Goal: Task Accomplishment & Management: Use online tool/utility

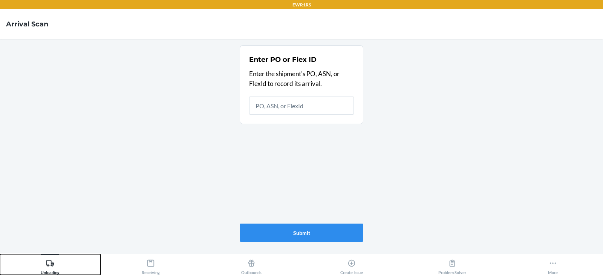
click at [59, 266] on div "Unloading" at bounding box center [50, 265] width 19 height 19
click at [0, 254] on button "Unloading" at bounding box center [50, 264] width 101 height 21
type input "9924965"
click at [305, 233] on button "Submit" at bounding box center [302, 233] width 124 height 18
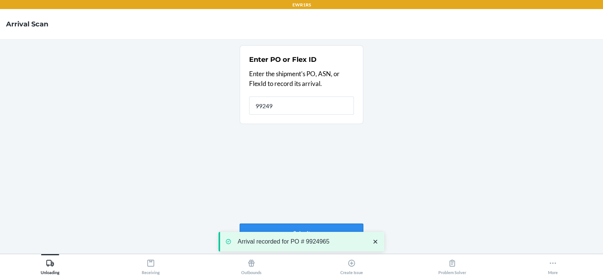
type input "992496"
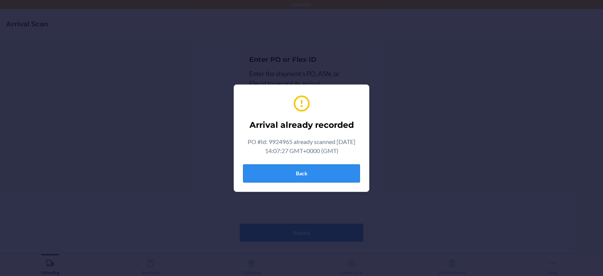
click at [304, 170] on button "Back" at bounding box center [301, 173] width 117 height 18
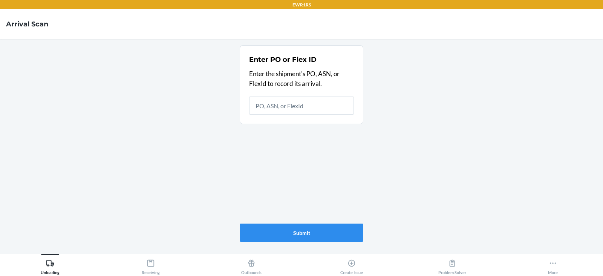
click at [155, 265] on div "Receiving" at bounding box center [151, 265] width 18 height 19
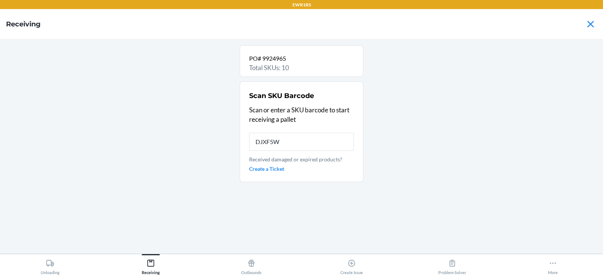
type input "DJXF5W9"
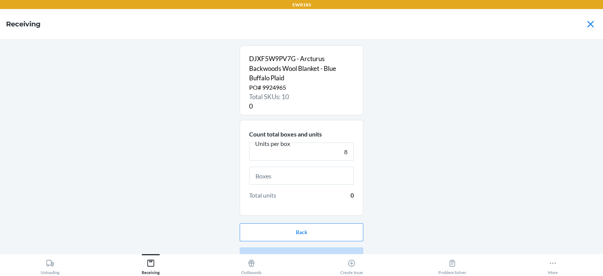
type input "8"
click at [288, 175] on input "text" at bounding box center [301, 176] width 105 height 18
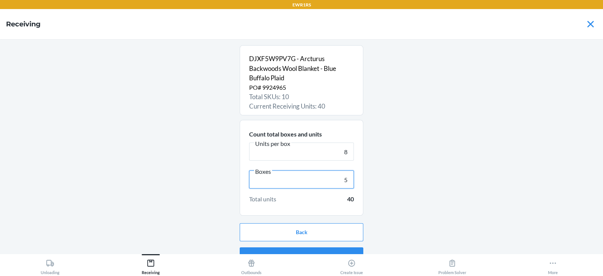
scroll to position [14, 0]
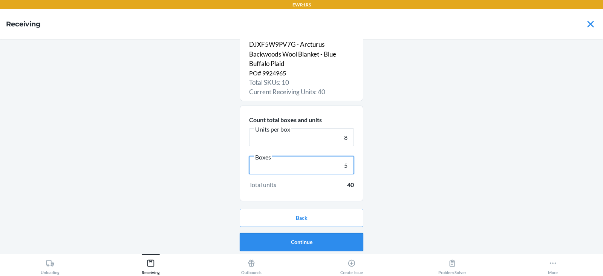
type input "5"
click at [283, 244] on button "Continue" at bounding box center [302, 242] width 124 height 18
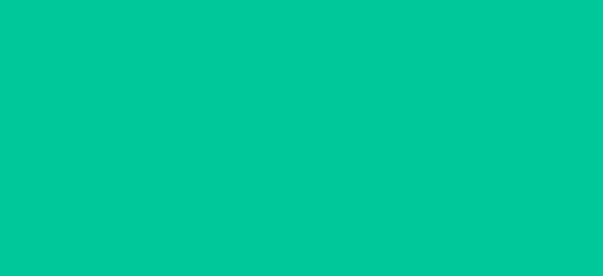
scroll to position [0, 0]
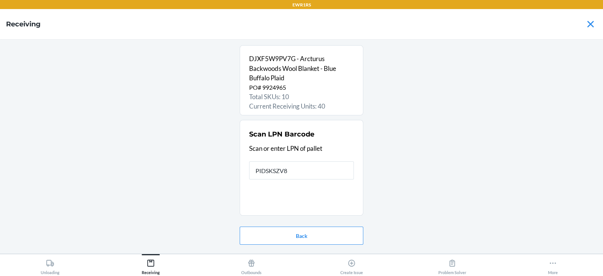
type input "PIDSKSZV83"
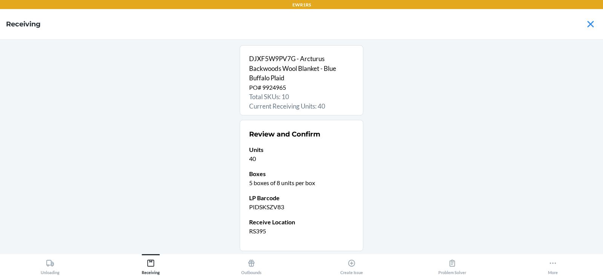
scroll to position [50, 0]
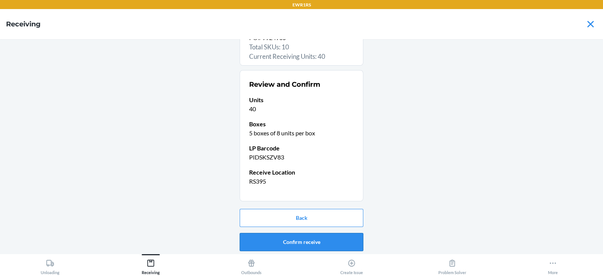
click at [316, 245] on button "Confirm receive" at bounding box center [302, 242] width 124 height 18
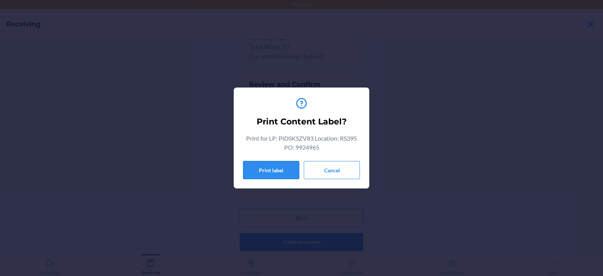
click at [260, 170] on button "Print label" at bounding box center [271, 170] width 56 height 18
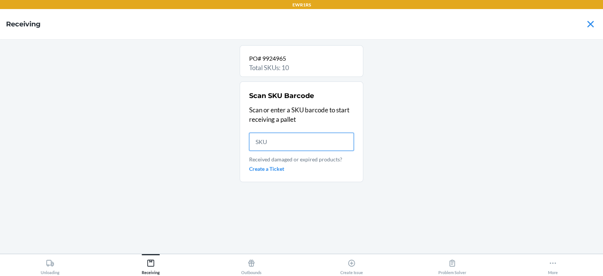
scroll to position [0, 0]
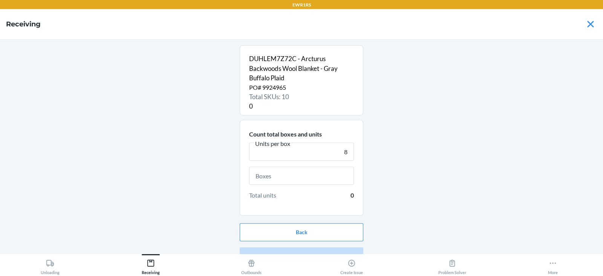
type input "8"
click at [302, 176] on input "text" at bounding box center [301, 176] width 105 height 18
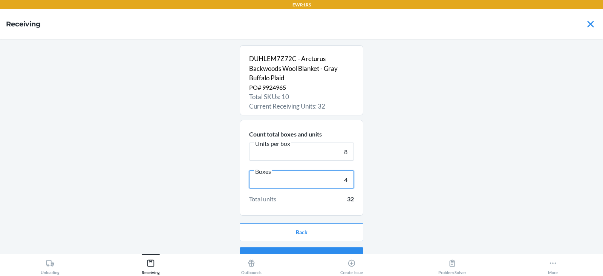
scroll to position [14, 0]
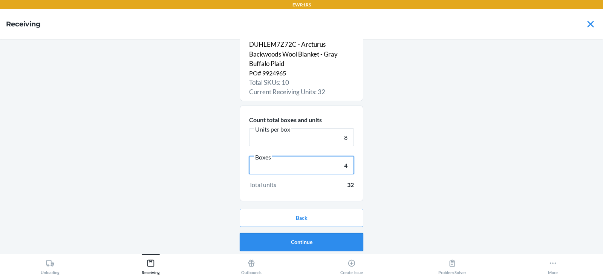
type input "4"
click at [289, 239] on button "Continue" at bounding box center [302, 242] width 124 height 18
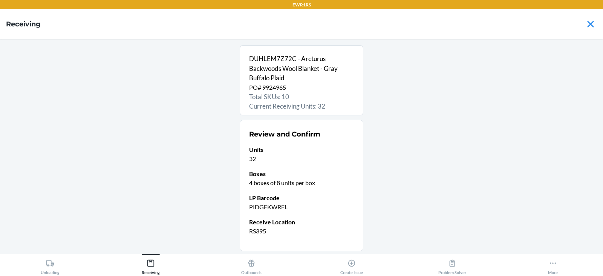
scroll to position [50, 0]
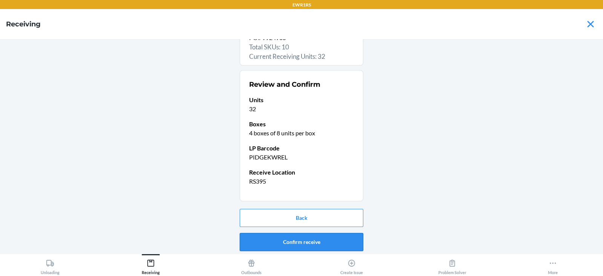
click at [294, 240] on button "Confirm receive" at bounding box center [302, 242] width 124 height 18
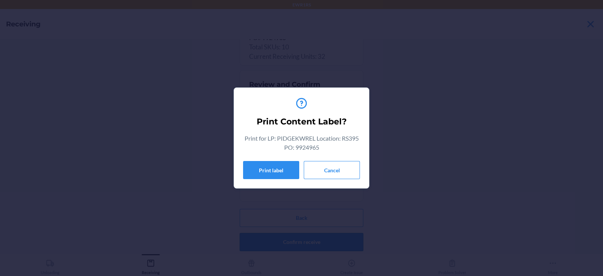
click at [261, 167] on button "Print label" at bounding box center [271, 170] width 56 height 18
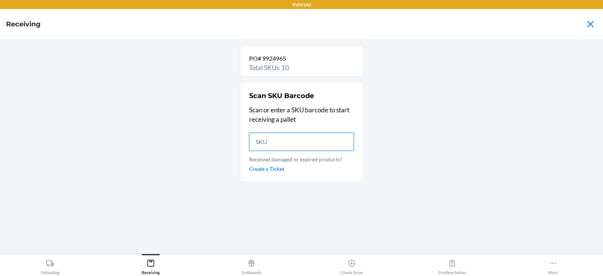
scroll to position [0, 0]
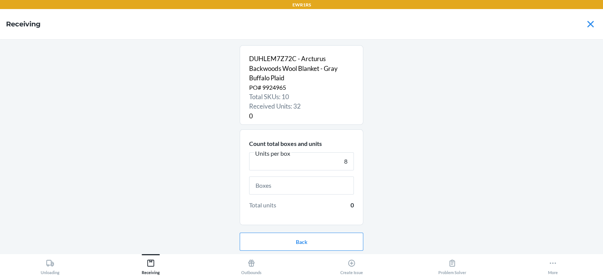
type input "8"
click at [294, 185] on input "text" at bounding box center [301, 185] width 105 height 18
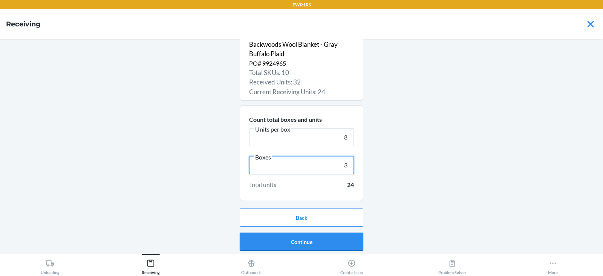
type input "3"
click at [302, 240] on button "Continue" at bounding box center [302, 242] width 124 height 18
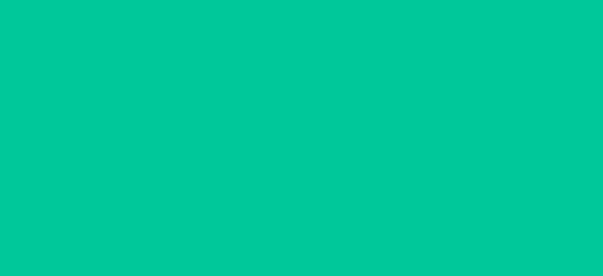
scroll to position [0, 0]
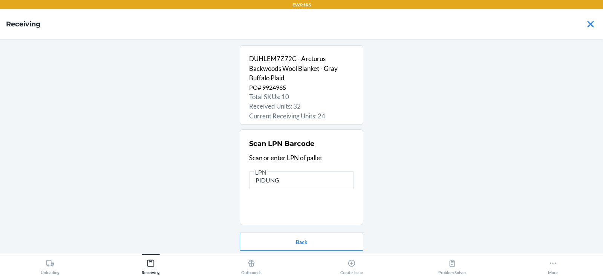
type input "PIDUNG5"
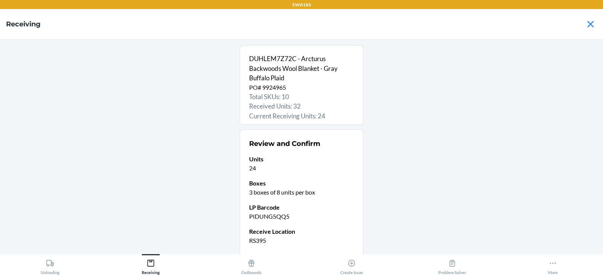
scroll to position [59, 0]
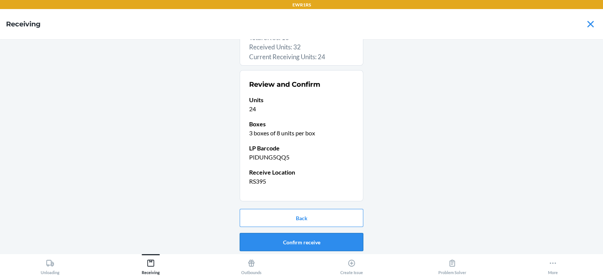
click at [300, 241] on button "Confirm receive" at bounding box center [302, 242] width 124 height 18
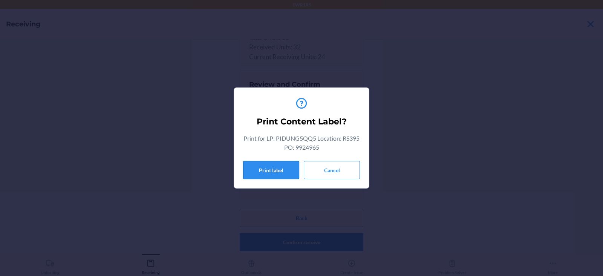
click at [269, 171] on button "Print label" at bounding box center [271, 170] width 56 height 18
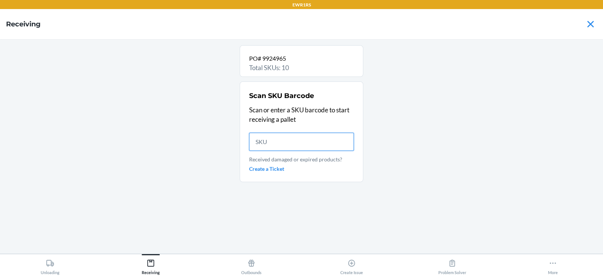
scroll to position [0, 0]
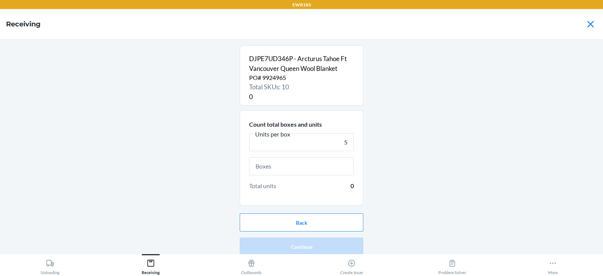
type input "5"
click at [273, 163] on input "text" at bounding box center [301, 166] width 105 height 18
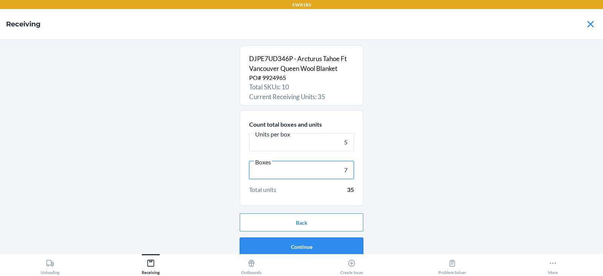
type input "7"
click at [295, 245] on button "Continue" at bounding box center [302, 247] width 124 height 18
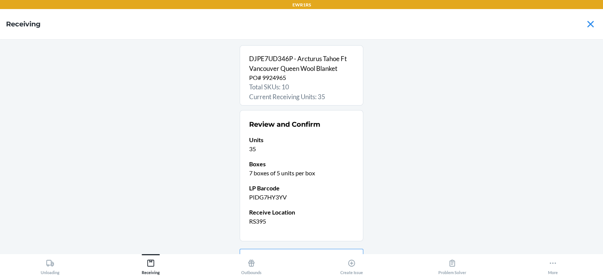
scroll to position [40, 0]
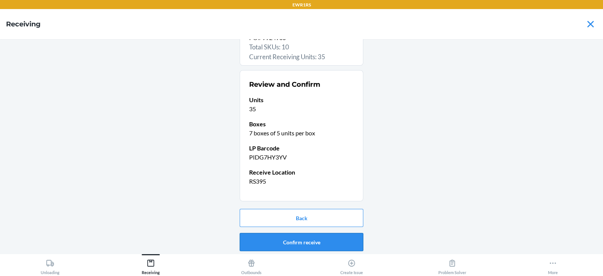
click at [282, 238] on button "Confirm receive" at bounding box center [302, 242] width 124 height 18
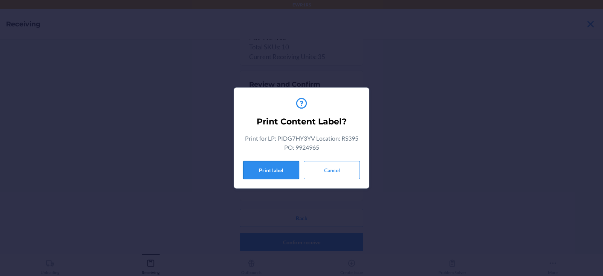
click at [266, 171] on button "Print label" at bounding box center [271, 170] width 56 height 18
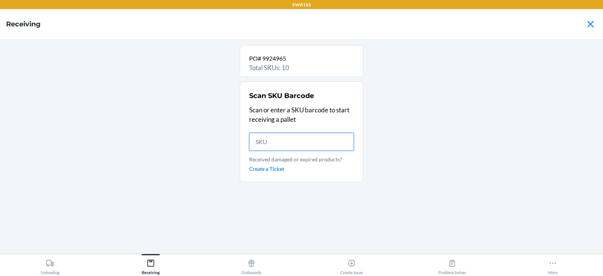
scroll to position [0, 0]
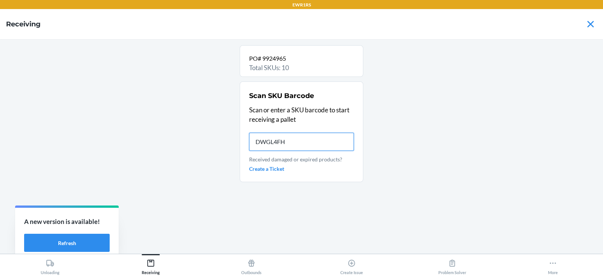
type input "DWGL4FHN"
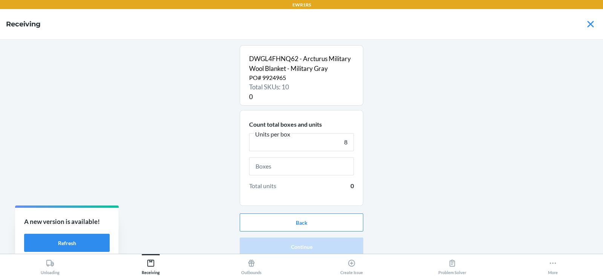
type input "8"
click at [275, 164] on input "text" at bounding box center [301, 166] width 105 height 18
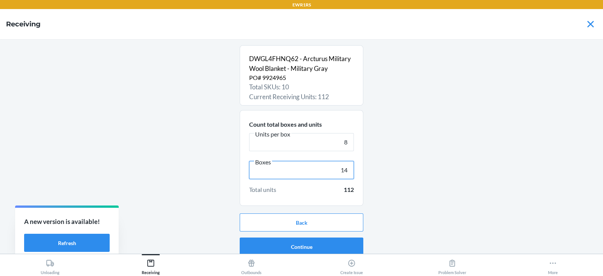
scroll to position [5, 0]
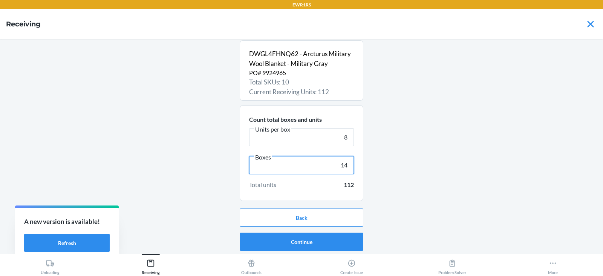
type input "14"
click at [299, 241] on button "Continue" at bounding box center [302, 242] width 124 height 18
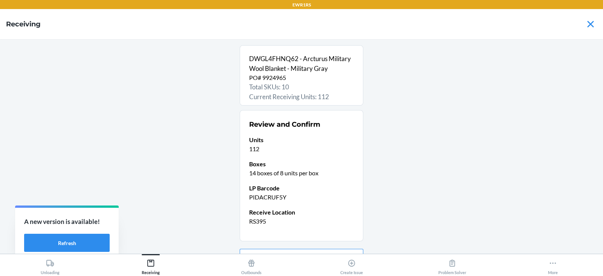
scroll to position [40, 0]
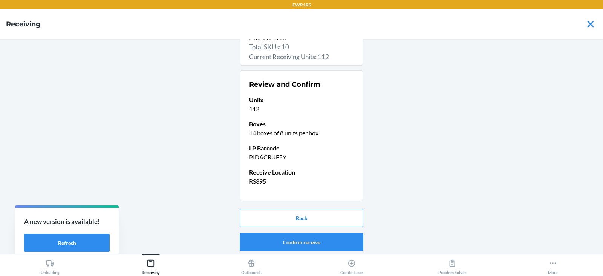
click at [277, 240] on button "Confirm receive" at bounding box center [302, 242] width 124 height 18
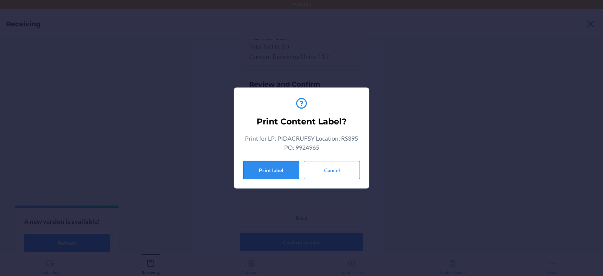
click at [262, 171] on button "Print label" at bounding box center [271, 170] width 56 height 18
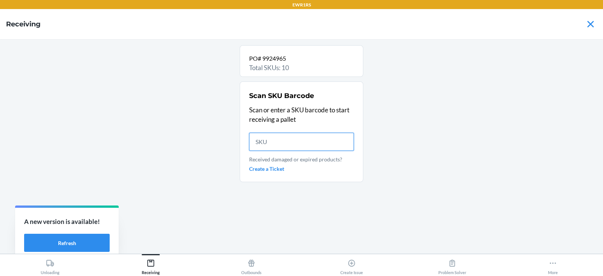
scroll to position [0, 0]
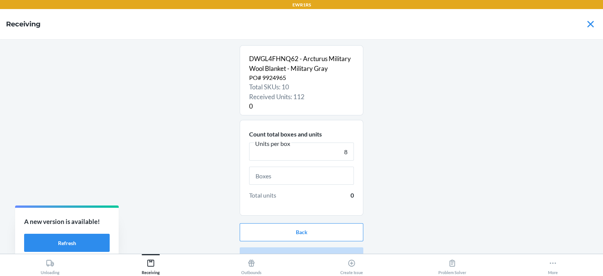
type input "8"
click at [293, 179] on input "text" at bounding box center [301, 176] width 105 height 18
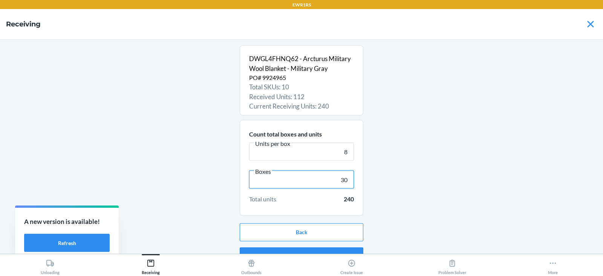
scroll to position [14, 0]
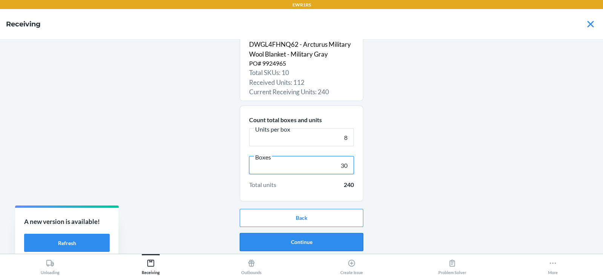
type input "30"
click at [294, 241] on button "Continue" at bounding box center [302, 242] width 124 height 18
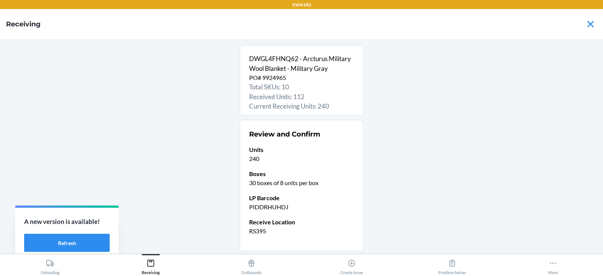
scroll to position [50, 0]
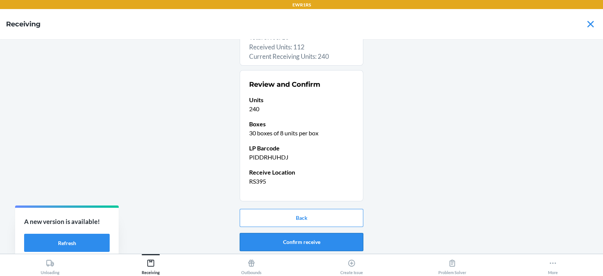
click at [291, 241] on button "Confirm receive" at bounding box center [302, 242] width 124 height 18
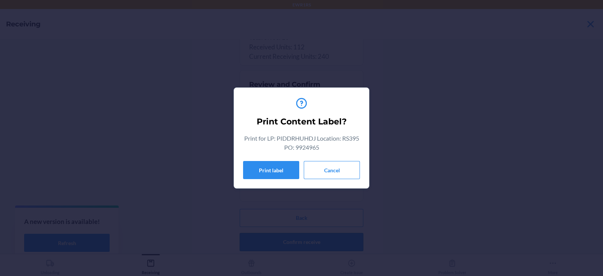
click at [269, 170] on button "Print label" at bounding box center [271, 170] width 56 height 18
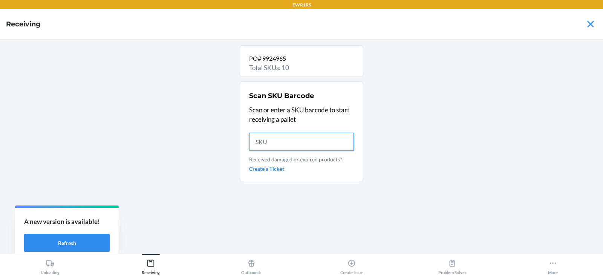
scroll to position [0, 0]
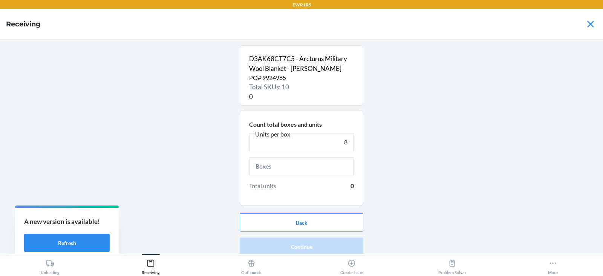
type input "8"
click at [301, 166] on input "text" at bounding box center [301, 166] width 105 height 18
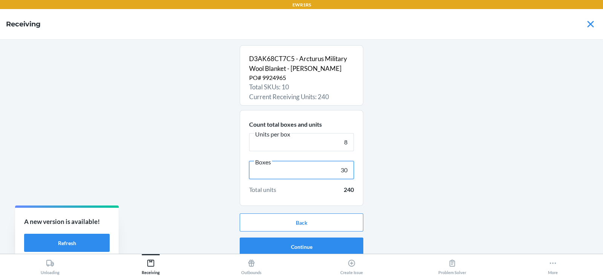
type input "30"
click at [297, 247] on button "Continue" at bounding box center [302, 247] width 124 height 18
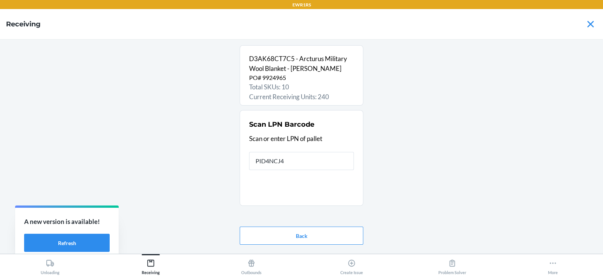
type input "PID4NCJ4W"
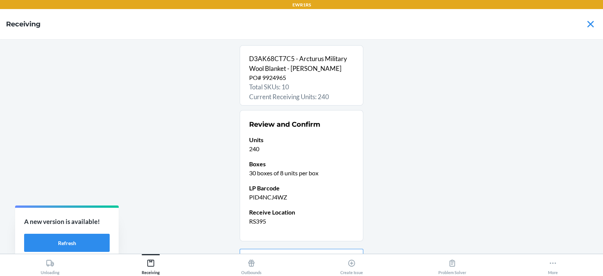
scroll to position [40, 0]
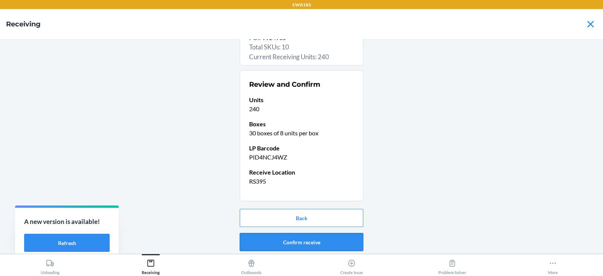
click at [287, 241] on button "Confirm receive" at bounding box center [302, 242] width 124 height 18
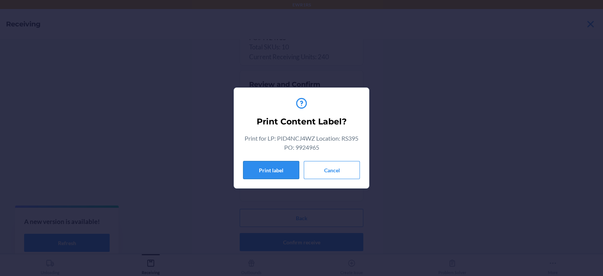
click at [268, 177] on button "Print label" at bounding box center [271, 170] width 56 height 18
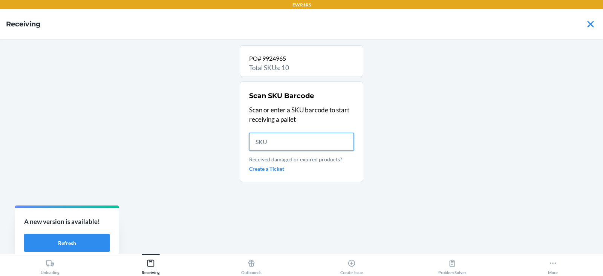
scroll to position [0, 0]
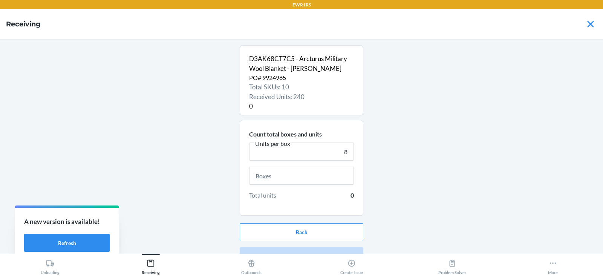
type input "8"
click at [310, 178] on input "text" at bounding box center [301, 176] width 105 height 18
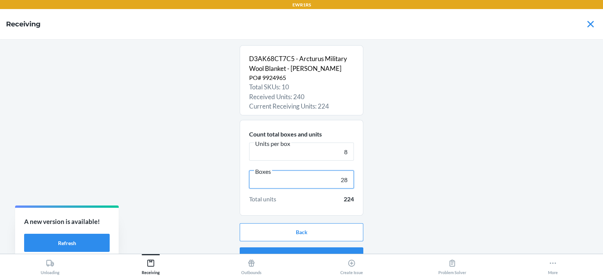
scroll to position [14, 0]
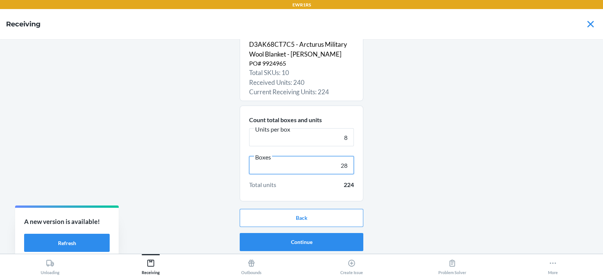
type input "28"
click at [305, 241] on button "Continue" at bounding box center [302, 242] width 124 height 18
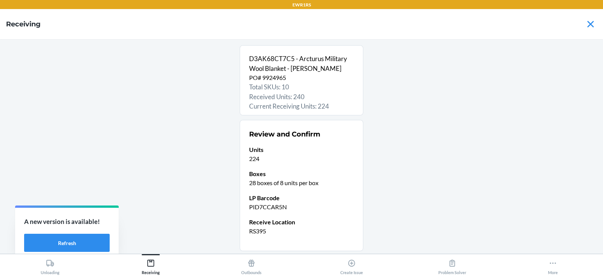
scroll to position [50, 0]
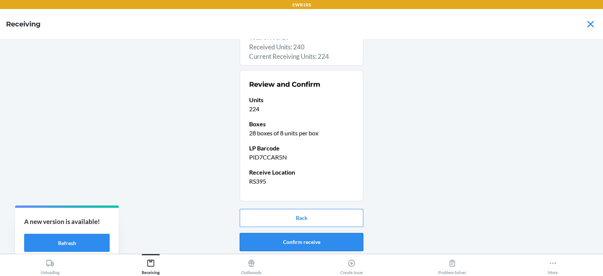
click at [285, 240] on button "Confirm receive" at bounding box center [302, 242] width 124 height 18
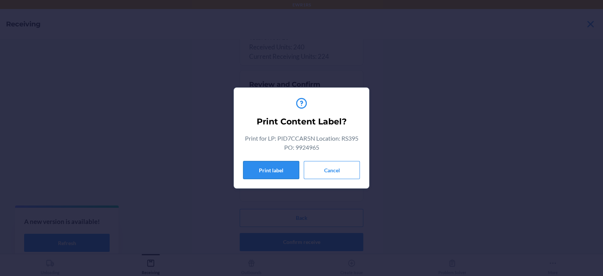
click at [275, 172] on button "Print label" at bounding box center [271, 170] width 56 height 18
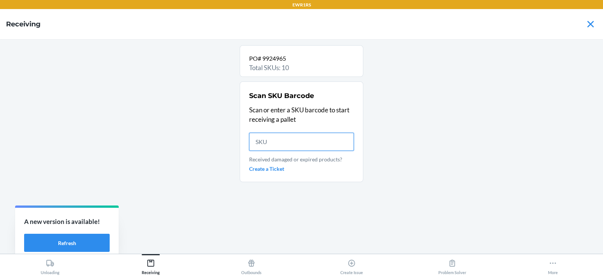
scroll to position [0, 0]
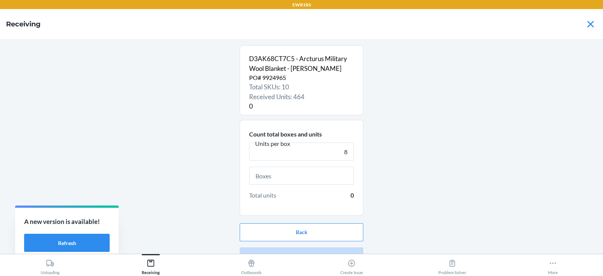
type input "8"
click at [294, 175] on input "text" at bounding box center [301, 176] width 105 height 18
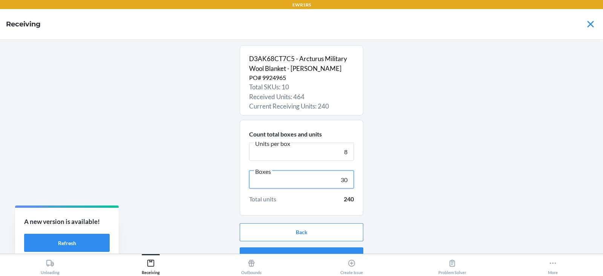
scroll to position [14, 0]
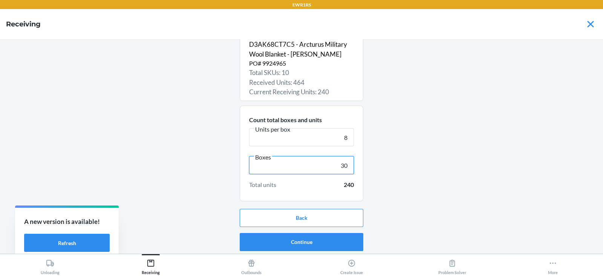
type input "30"
click at [280, 237] on button "Continue" at bounding box center [302, 242] width 124 height 18
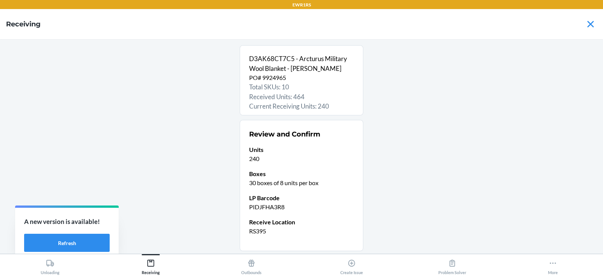
scroll to position [50, 0]
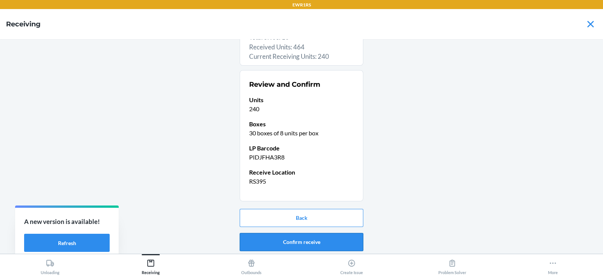
click at [305, 242] on button "Confirm receive" at bounding box center [302, 242] width 124 height 18
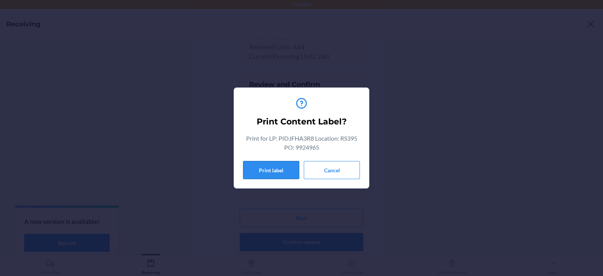
click at [259, 163] on button "Print label" at bounding box center [271, 170] width 56 height 18
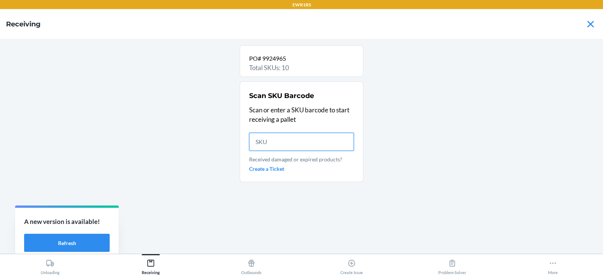
scroll to position [0, 0]
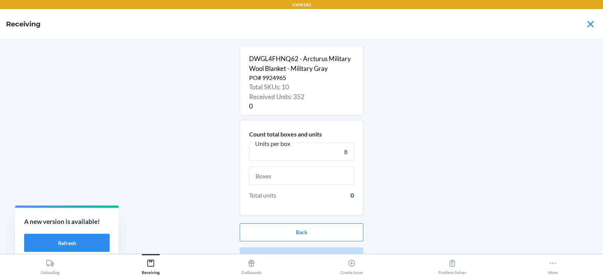
type input "8"
click at [283, 177] on input "text" at bounding box center [301, 176] width 105 height 18
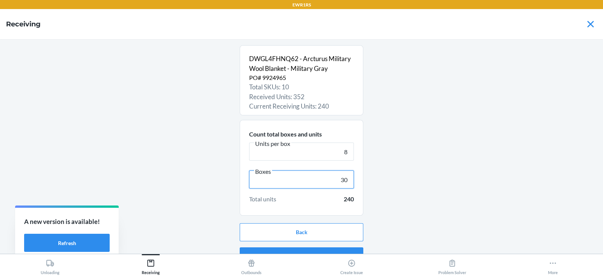
scroll to position [14, 0]
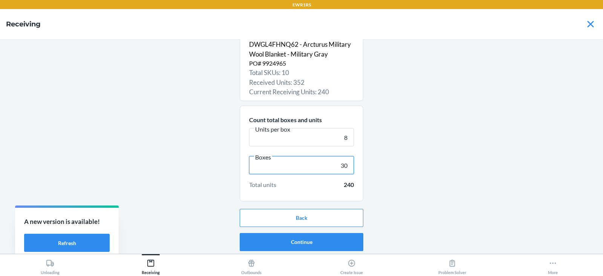
type input "30"
click at [302, 243] on button "Continue" at bounding box center [302, 242] width 124 height 18
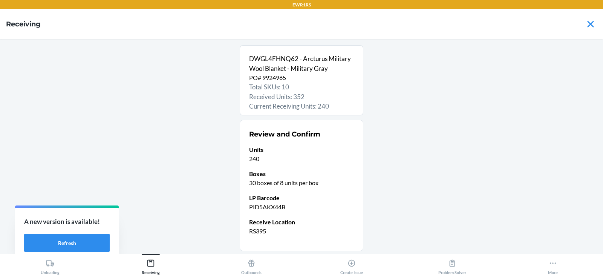
scroll to position [50, 0]
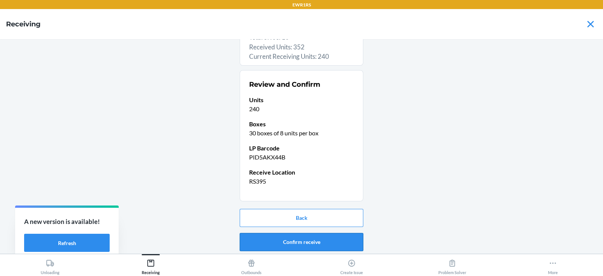
click at [290, 241] on button "Confirm receive" at bounding box center [302, 242] width 124 height 18
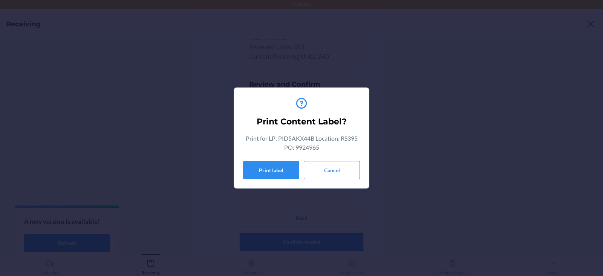
click at [263, 162] on button "Print label" at bounding box center [271, 170] width 56 height 18
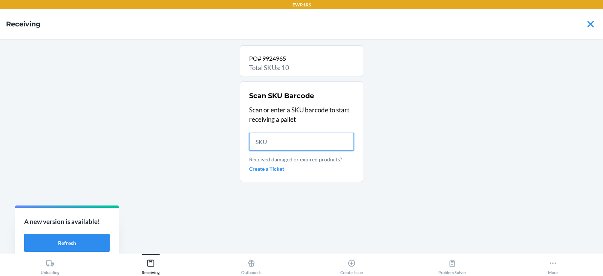
scroll to position [0, 0]
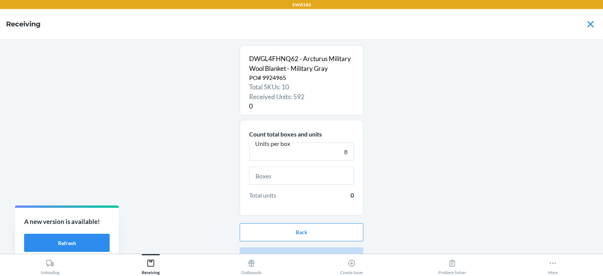
type input "8"
click at [296, 178] on input "text" at bounding box center [301, 176] width 105 height 18
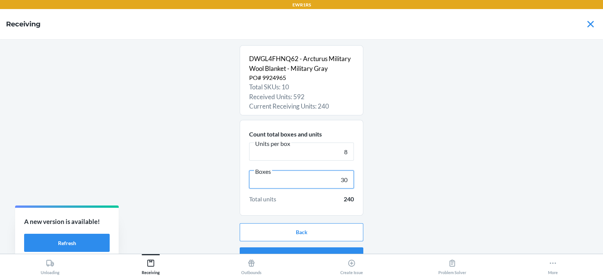
scroll to position [14, 0]
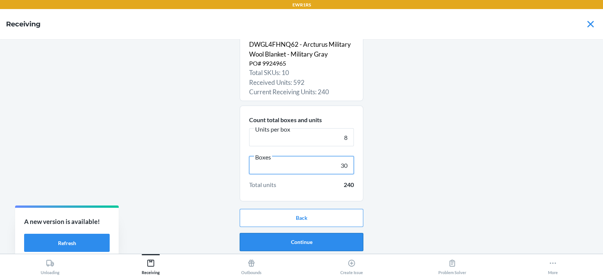
type input "30"
click at [293, 241] on button "Continue" at bounding box center [302, 242] width 124 height 18
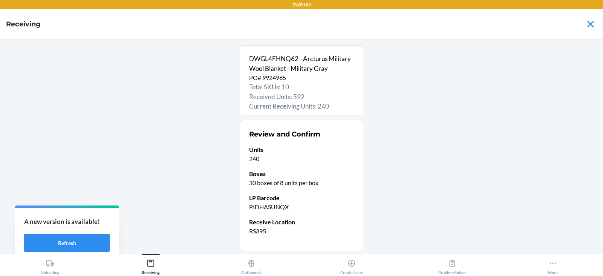
scroll to position [50, 0]
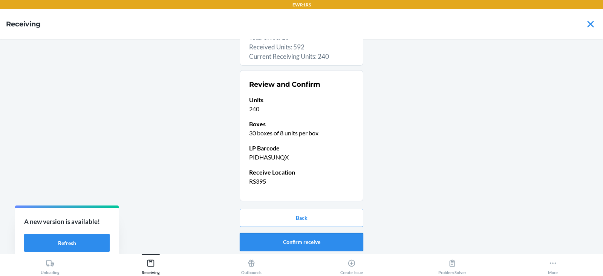
click at [294, 242] on button "Confirm receive" at bounding box center [302, 242] width 124 height 18
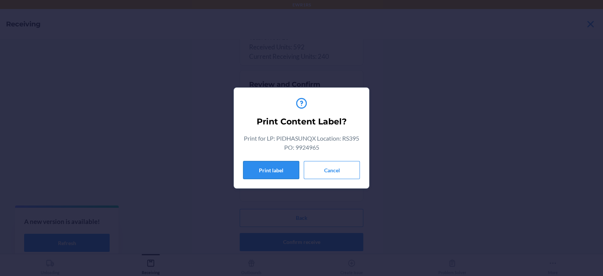
click at [258, 172] on button "Print label" at bounding box center [271, 170] width 56 height 18
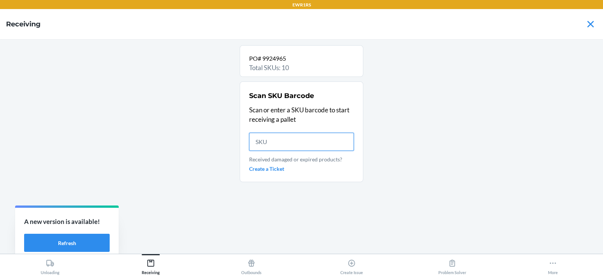
scroll to position [0, 0]
type input "DWG"
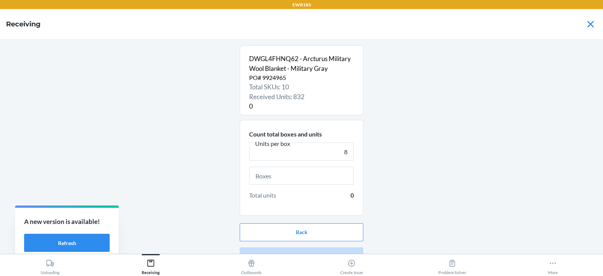
type input "8"
click at [293, 172] on input "text" at bounding box center [301, 176] width 105 height 18
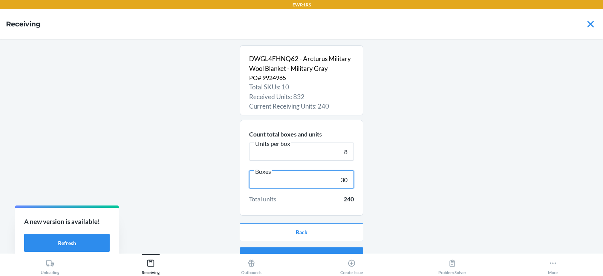
scroll to position [14, 0]
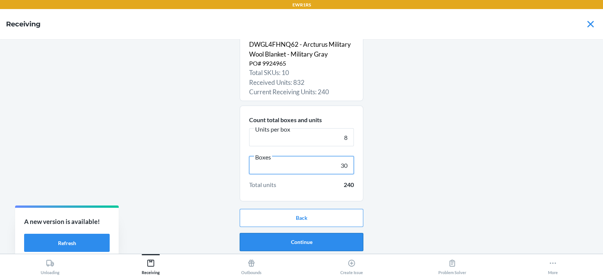
type input "30"
click at [312, 245] on button "Continue" at bounding box center [302, 242] width 124 height 18
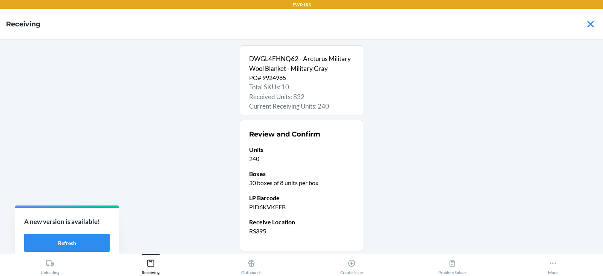
scroll to position [50, 0]
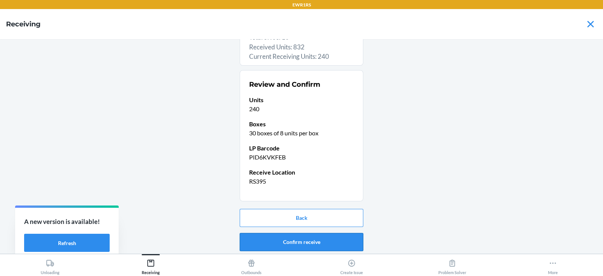
click at [299, 241] on button "Confirm receive" at bounding box center [302, 242] width 124 height 18
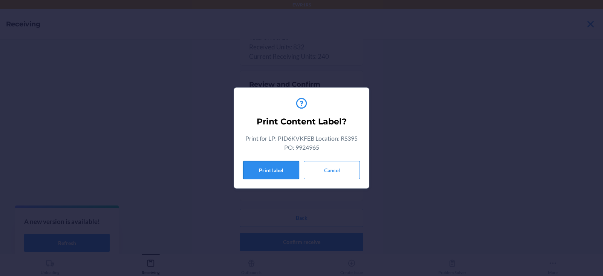
click at [267, 170] on button "Print label" at bounding box center [271, 170] width 56 height 18
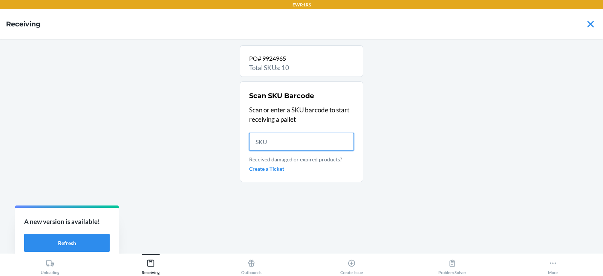
scroll to position [0, 0]
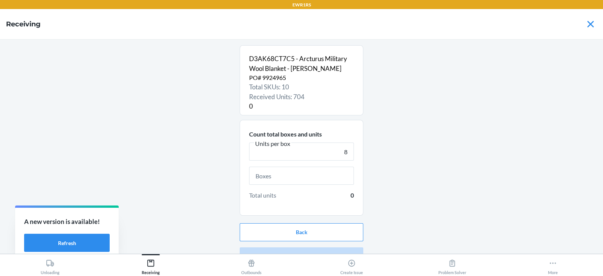
type input "8"
click at [295, 179] on input "text" at bounding box center [301, 176] width 105 height 18
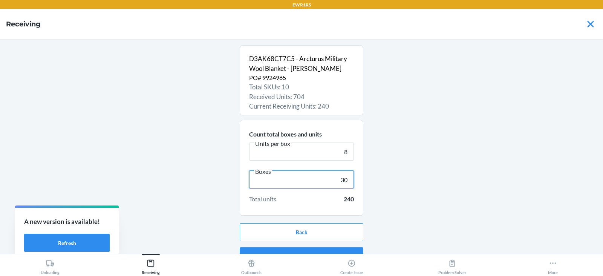
scroll to position [14, 0]
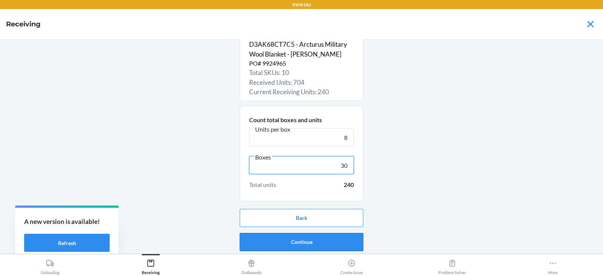
type input "30"
click at [287, 241] on button "Continue" at bounding box center [302, 242] width 124 height 18
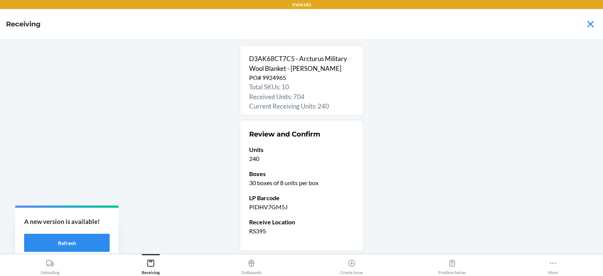
scroll to position [50, 0]
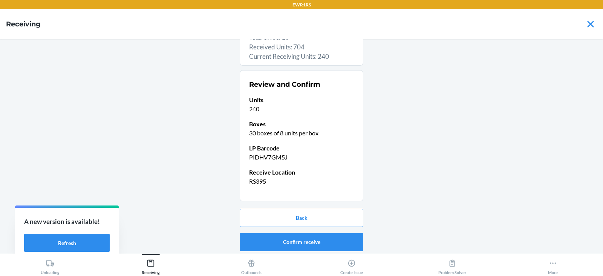
click at [290, 241] on button "Confirm receive" at bounding box center [302, 242] width 124 height 18
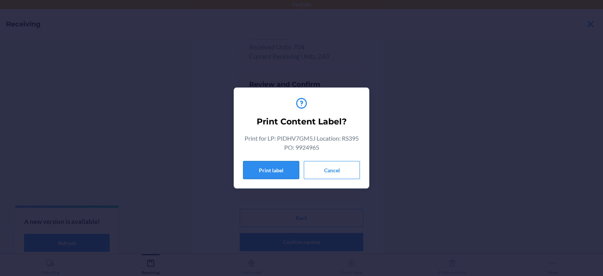
click at [266, 170] on button "Print label" at bounding box center [271, 170] width 56 height 18
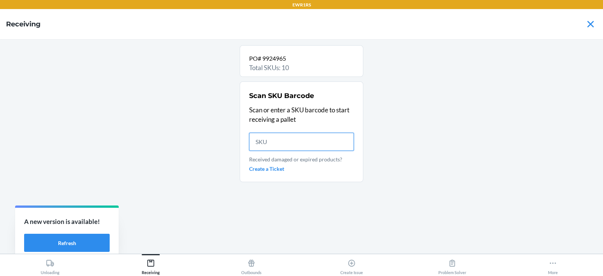
scroll to position [0, 0]
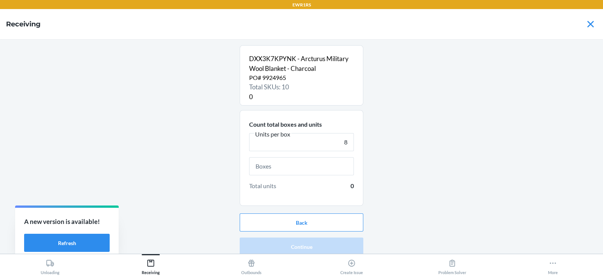
type input "8"
click at [276, 166] on input "text" at bounding box center [301, 166] width 105 height 18
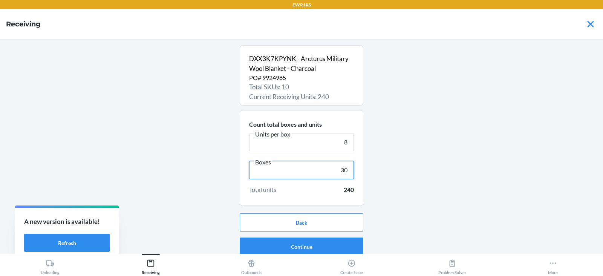
scroll to position [5, 0]
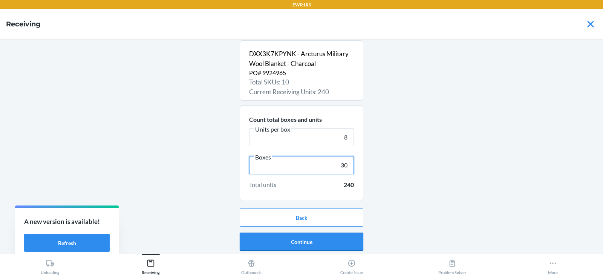
type input "30"
click at [283, 234] on button "Continue" at bounding box center [302, 242] width 124 height 18
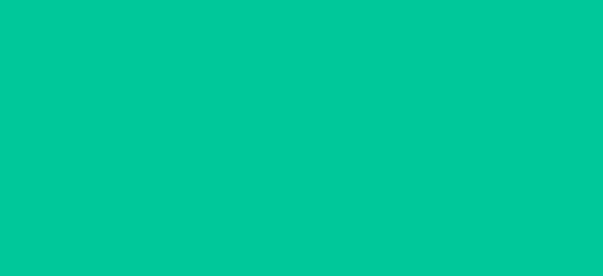
scroll to position [0, 0]
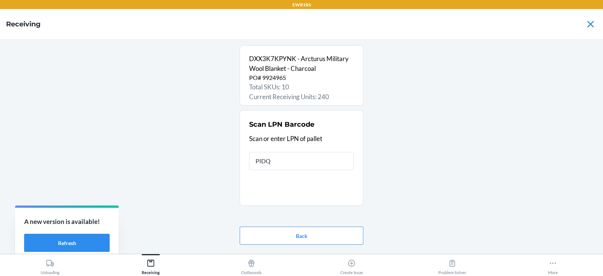
type input "PIDQ3"
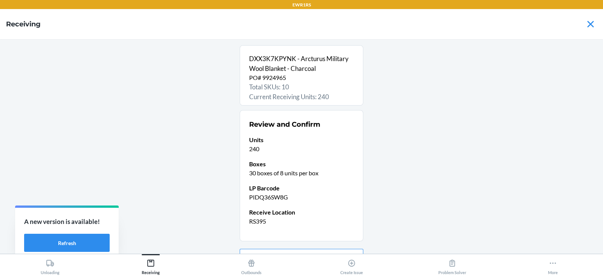
scroll to position [40, 0]
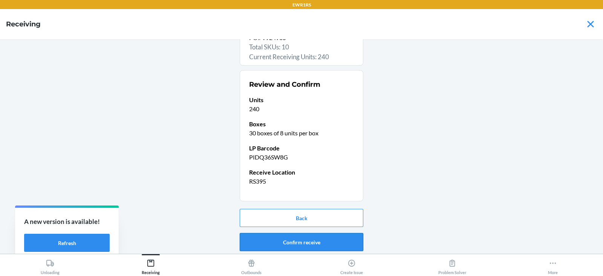
click at [285, 240] on button "Confirm receive" at bounding box center [302, 242] width 124 height 18
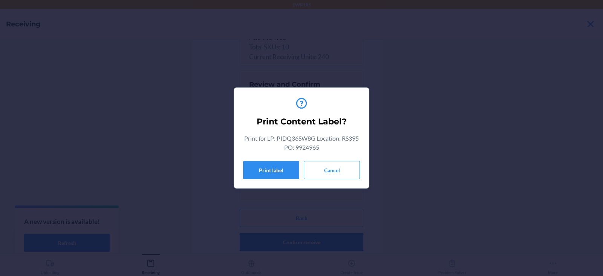
click at [265, 173] on button "Print label" at bounding box center [271, 170] width 56 height 18
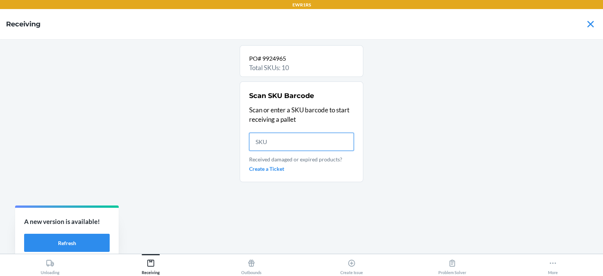
scroll to position [0, 0]
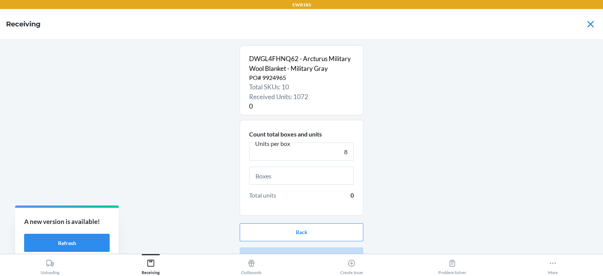
type input "8"
click at [292, 179] on input "text" at bounding box center [301, 176] width 105 height 18
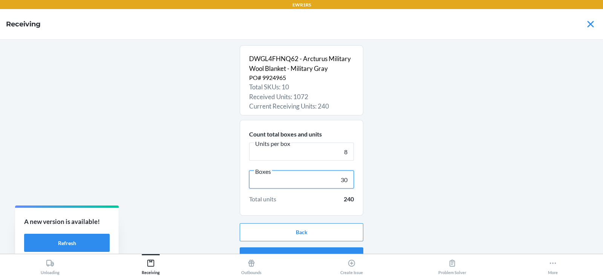
scroll to position [14, 0]
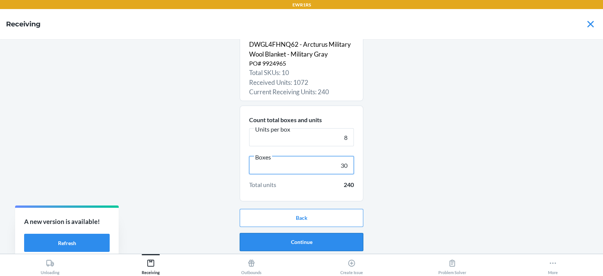
type input "30"
click at [292, 239] on button "Continue" at bounding box center [302, 242] width 124 height 18
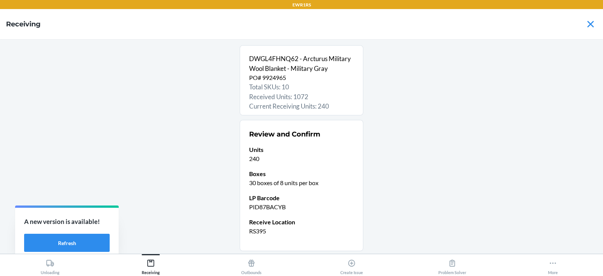
scroll to position [50, 0]
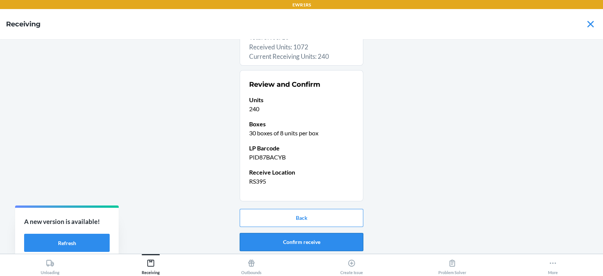
click at [294, 241] on button "Confirm receive" at bounding box center [302, 242] width 124 height 18
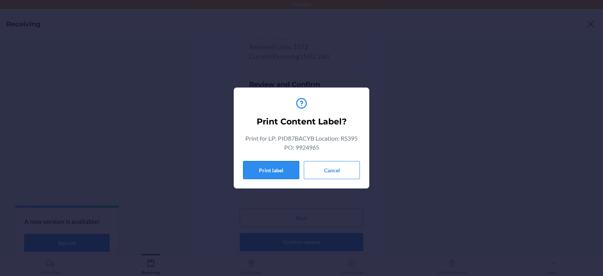
click at [268, 170] on button "Print label" at bounding box center [271, 170] width 56 height 18
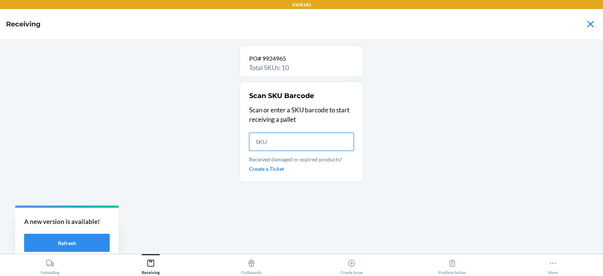
scroll to position [0, 0]
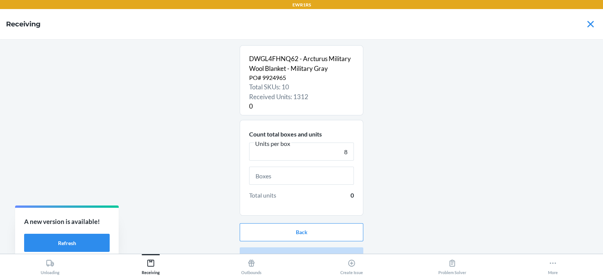
type input "8"
click at [294, 179] on input "text" at bounding box center [301, 176] width 105 height 18
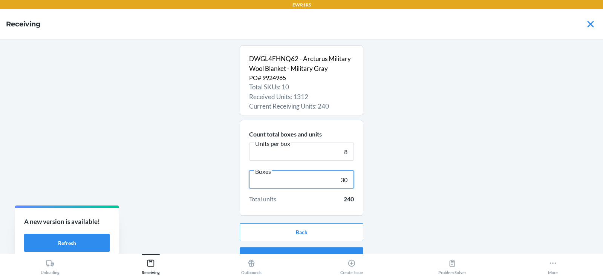
scroll to position [14, 0]
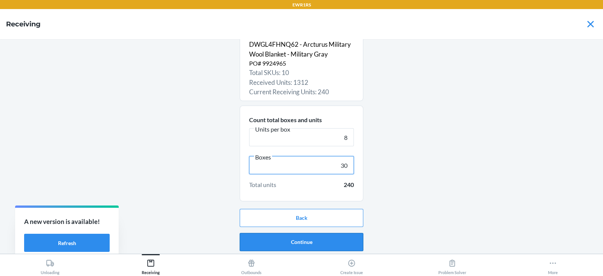
type input "30"
click at [295, 241] on button "Continue" at bounding box center [302, 242] width 124 height 18
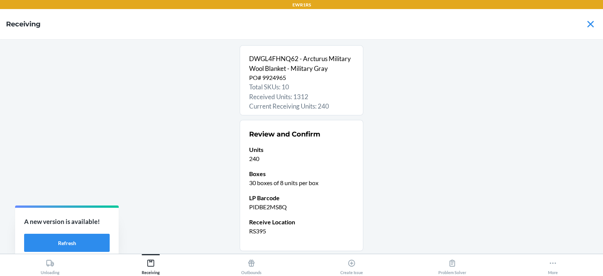
scroll to position [50, 0]
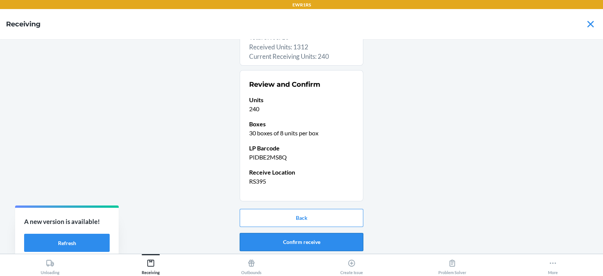
click at [295, 241] on button "Confirm receive" at bounding box center [302, 242] width 124 height 18
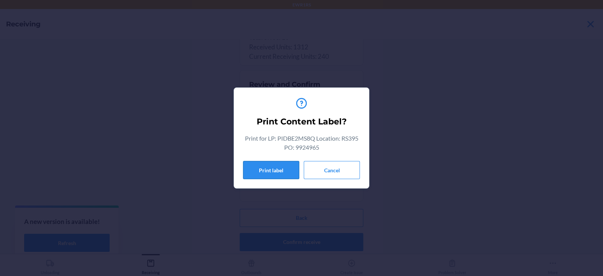
click at [272, 172] on button "Print label" at bounding box center [271, 170] width 56 height 18
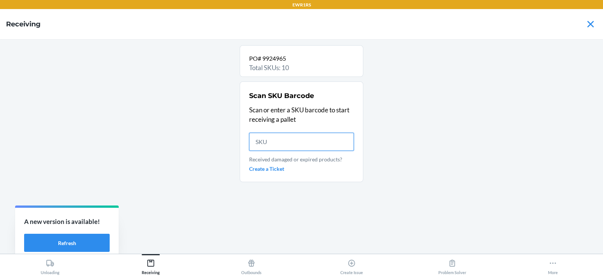
scroll to position [0, 0]
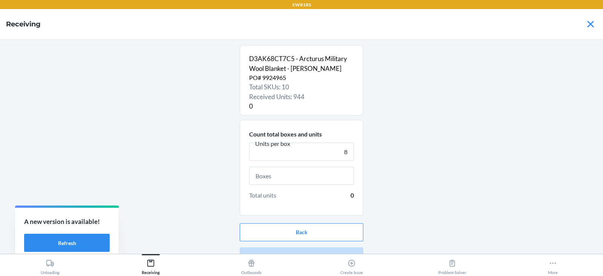
type input "8"
click at [290, 178] on input "text" at bounding box center [301, 176] width 105 height 18
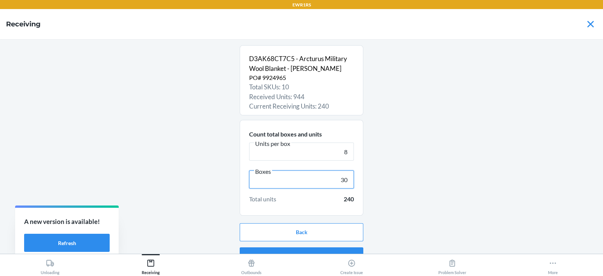
scroll to position [14, 0]
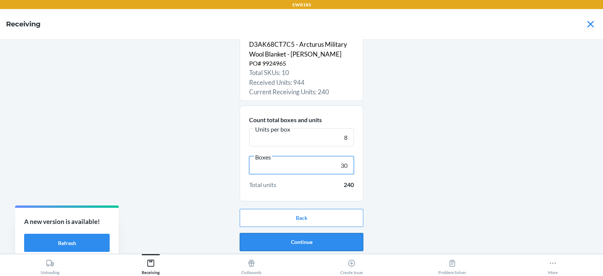
type input "30"
click at [288, 244] on button "Continue" at bounding box center [302, 242] width 124 height 18
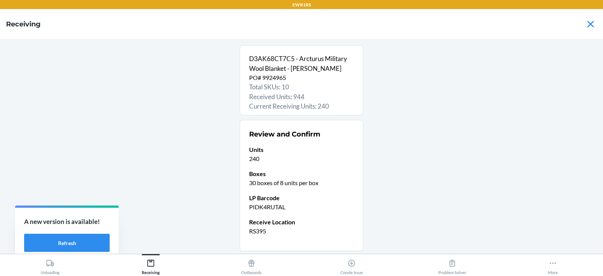
scroll to position [50, 0]
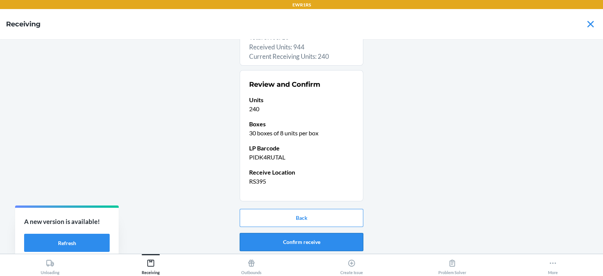
click at [285, 238] on button "Confirm receive" at bounding box center [302, 242] width 124 height 18
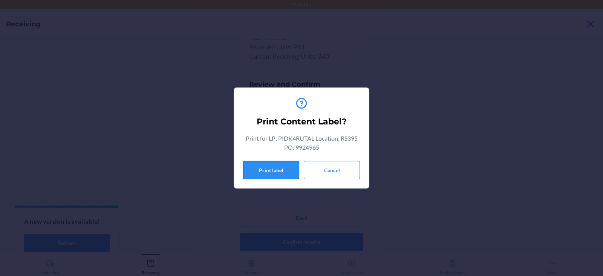
click at [281, 177] on button "Print label" at bounding box center [271, 170] width 56 height 18
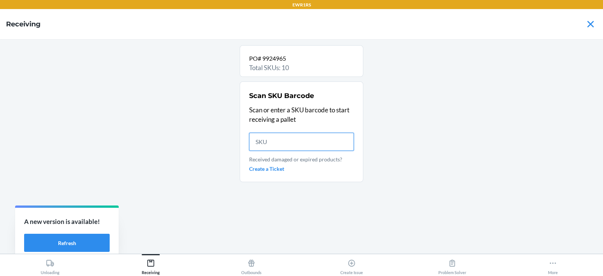
scroll to position [0, 0]
type input "D"
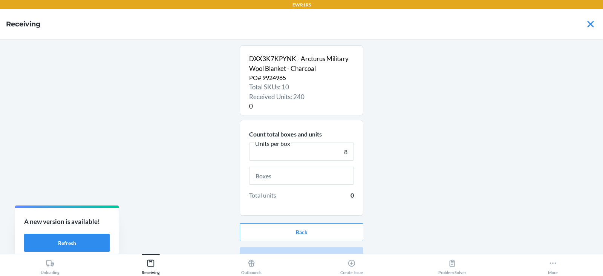
type input "8"
click at [301, 178] on input "text" at bounding box center [301, 176] width 105 height 18
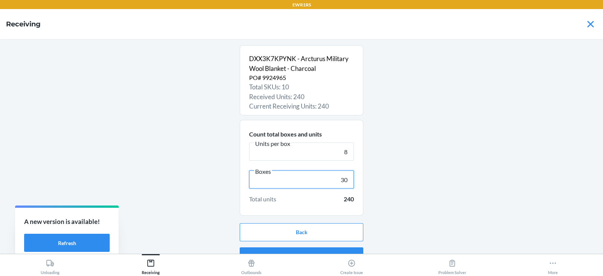
scroll to position [14, 0]
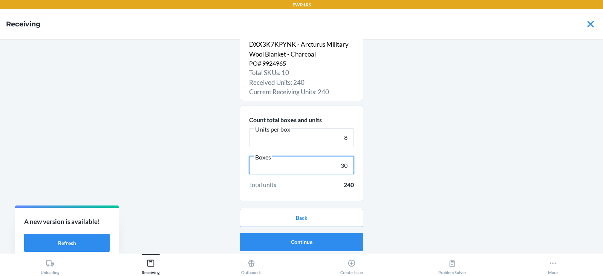
type input "30"
click at [283, 240] on button "Continue" at bounding box center [302, 242] width 124 height 18
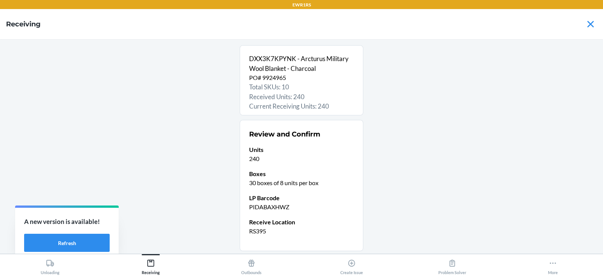
scroll to position [50, 0]
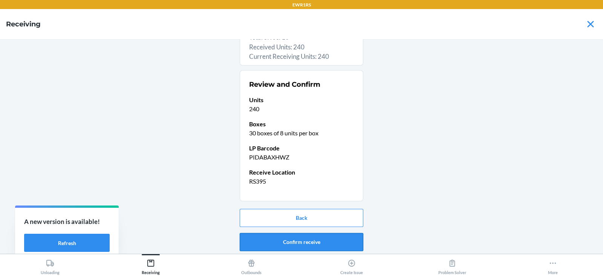
click at [290, 238] on button "Confirm receive" at bounding box center [302, 242] width 124 height 18
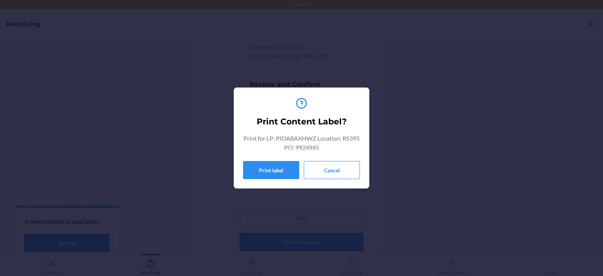
click at [264, 171] on button "Print label" at bounding box center [271, 170] width 56 height 18
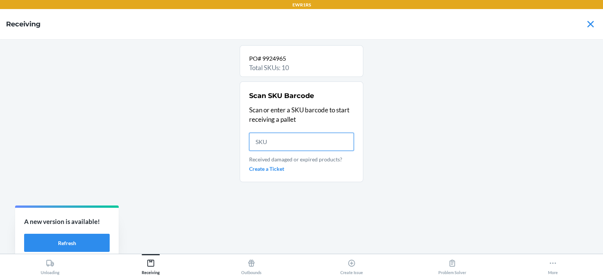
scroll to position [0, 0]
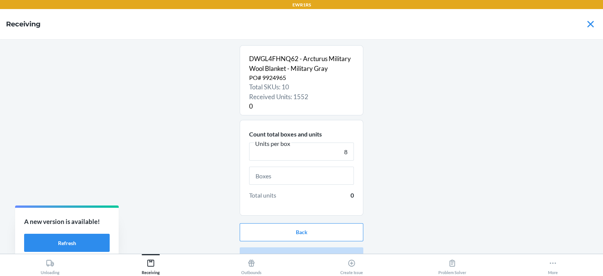
type input "8"
click at [292, 173] on input "text" at bounding box center [301, 176] width 105 height 18
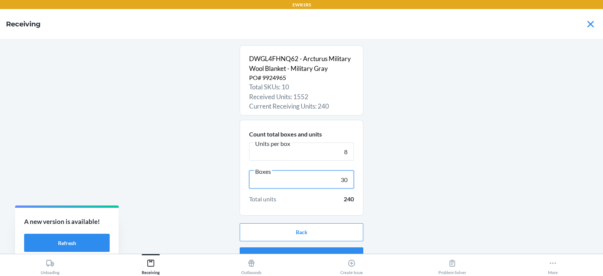
scroll to position [14, 0]
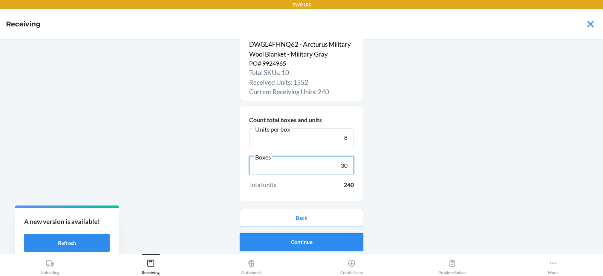
type input "30"
click at [308, 242] on button "Continue" at bounding box center [302, 242] width 124 height 18
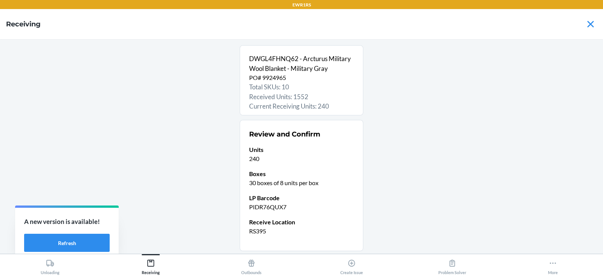
scroll to position [50, 0]
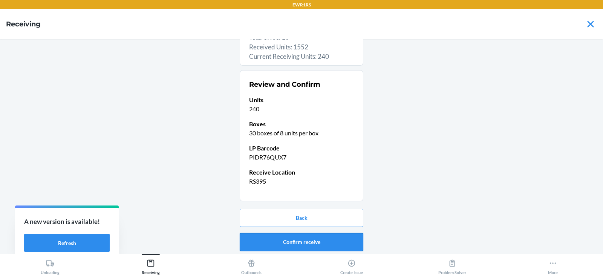
click at [276, 238] on button "Confirm receive" at bounding box center [302, 242] width 124 height 18
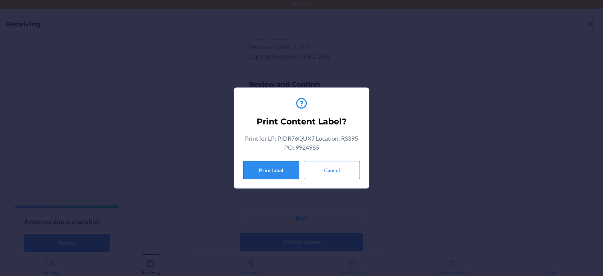
click at [269, 167] on button "Print label" at bounding box center [271, 170] width 56 height 18
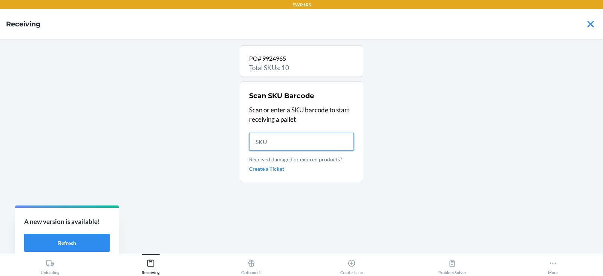
scroll to position [0, 0]
type input "DWGL4"
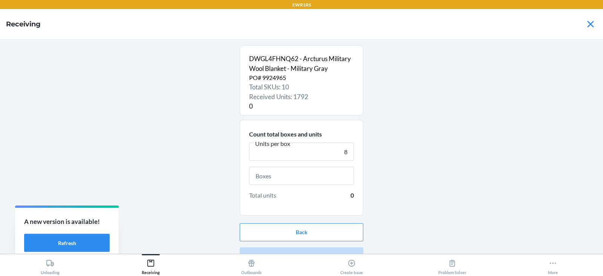
type input "8"
click at [287, 173] on input "text" at bounding box center [301, 176] width 105 height 18
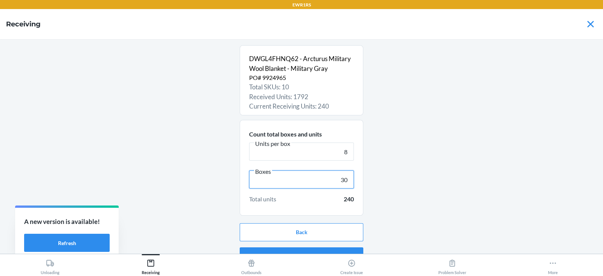
scroll to position [14, 0]
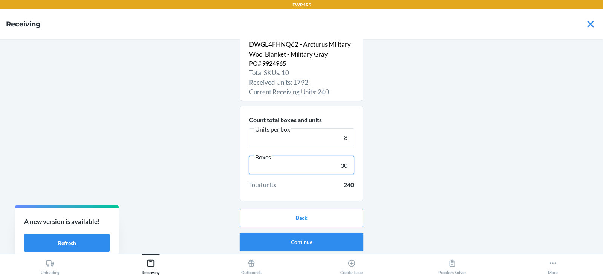
type input "30"
click at [289, 244] on button "Continue" at bounding box center [302, 242] width 124 height 18
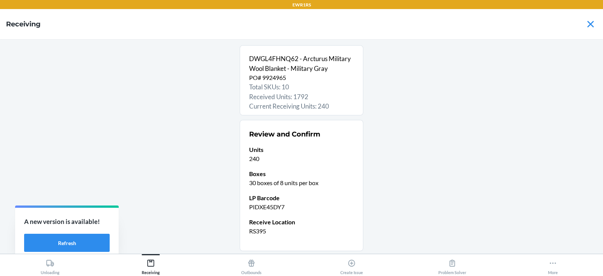
scroll to position [50, 0]
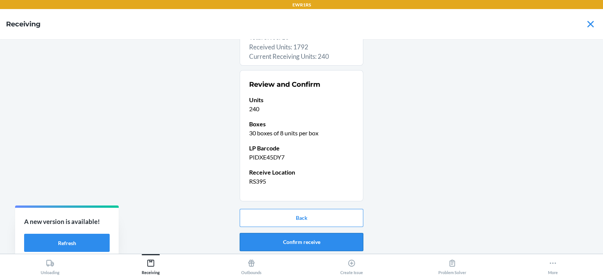
click at [295, 242] on button "Confirm receive" at bounding box center [302, 242] width 124 height 18
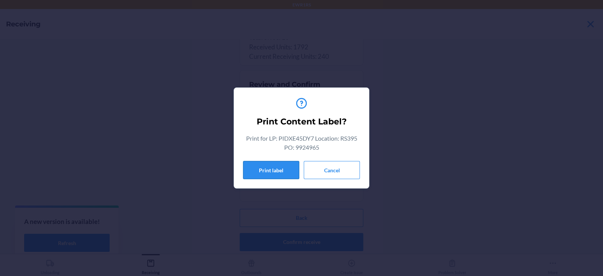
click at [248, 175] on button "Print label" at bounding box center [271, 170] width 56 height 18
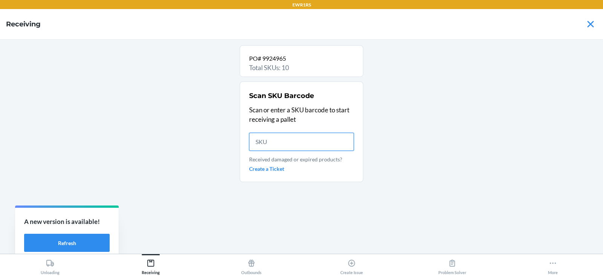
scroll to position [0, 0]
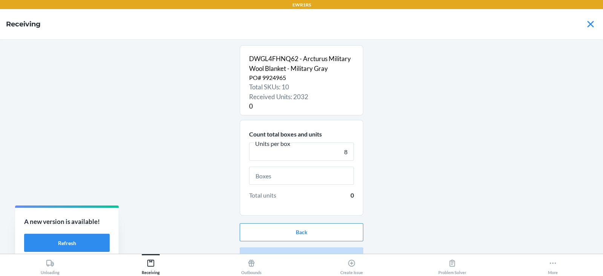
type input "8"
click at [293, 178] on input "text" at bounding box center [301, 176] width 105 height 18
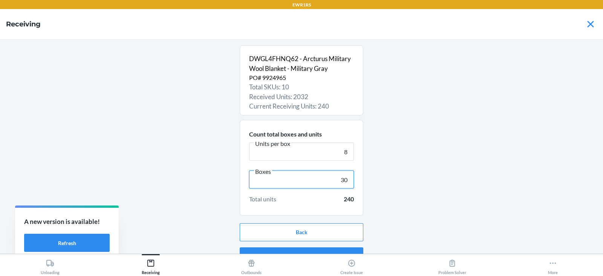
scroll to position [14, 0]
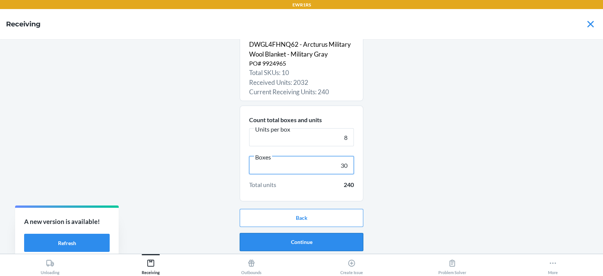
type input "30"
click at [296, 241] on button "Continue" at bounding box center [302, 242] width 124 height 18
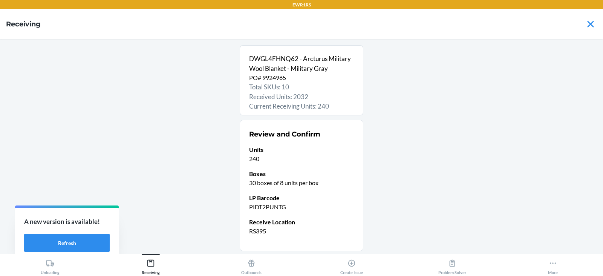
scroll to position [50, 0]
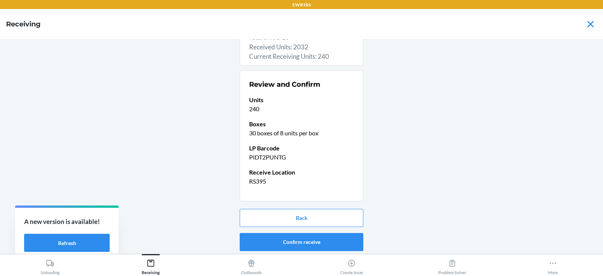
click at [293, 238] on button "Confirm receive" at bounding box center [302, 242] width 124 height 18
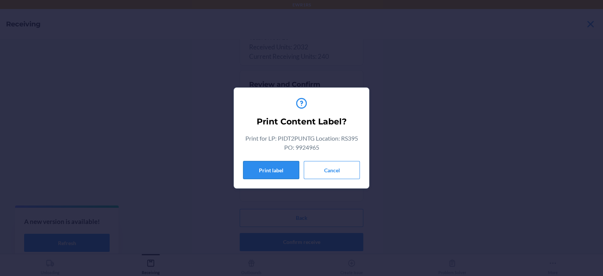
click at [262, 165] on button "Print label" at bounding box center [271, 170] width 56 height 18
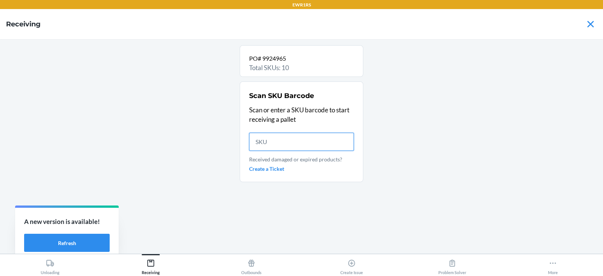
scroll to position [0, 0]
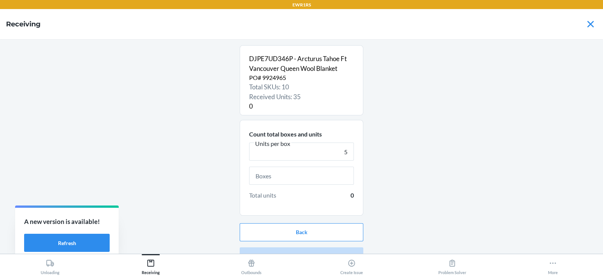
type input "5"
click at [290, 175] on input "text" at bounding box center [301, 176] width 105 height 18
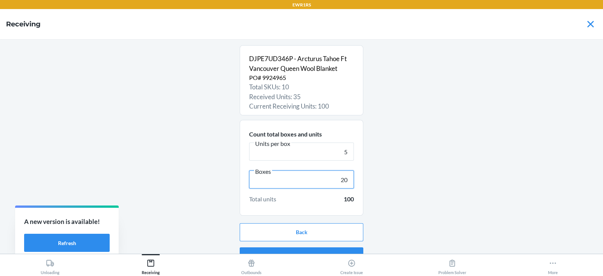
scroll to position [14, 0]
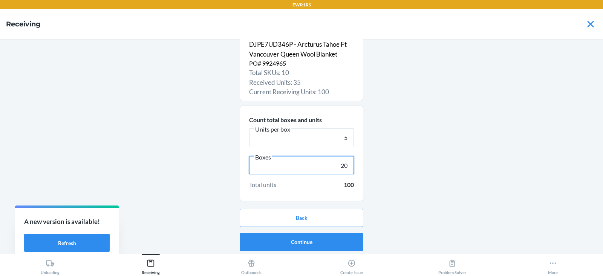
type input "20"
click at [287, 244] on button "Continue" at bounding box center [302, 242] width 124 height 18
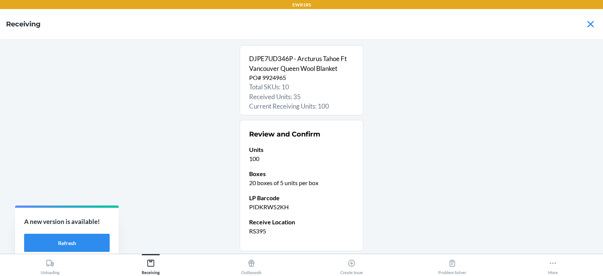
scroll to position [50, 0]
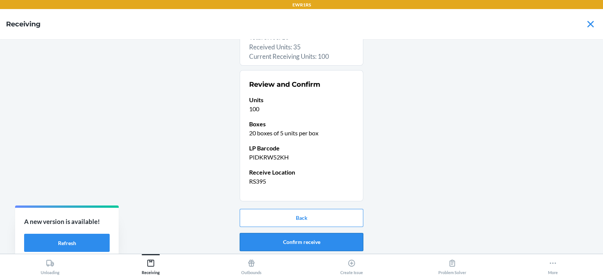
click at [278, 241] on button "Confirm receive" at bounding box center [302, 242] width 124 height 18
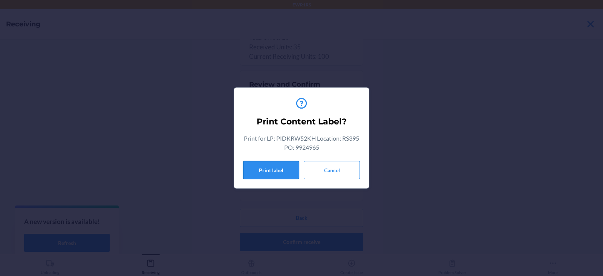
click at [276, 171] on button "Print label" at bounding box center [271, 170] width 56 height 18
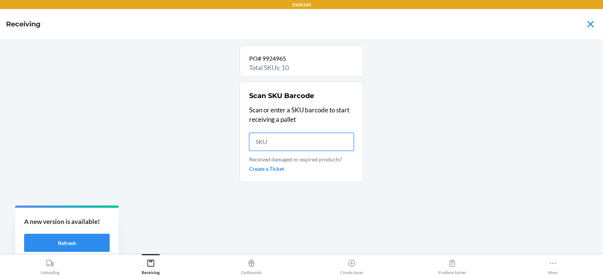
scroll to position [0, 0]
type input "DWGL4"
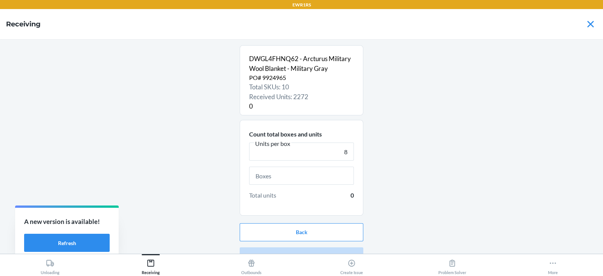
type input "8"
click at [296, 175] on input "text" at bounding box center [301, 176] width 105 height 18
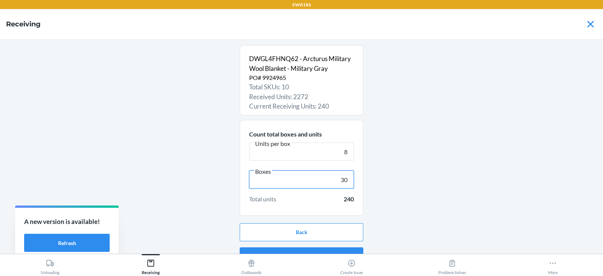
scroll to position [14, 0]
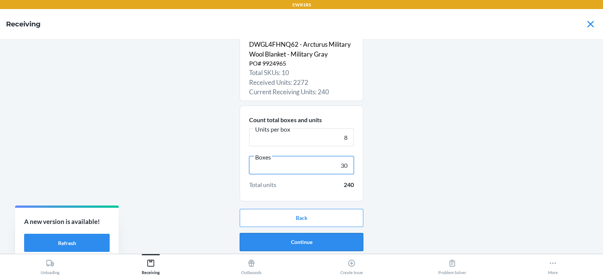
type input "30"
click at [289, 240] on button "Continue" at bounding box center [302, 242] width 124 height 18
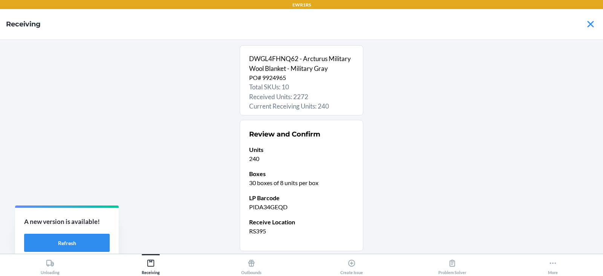
scroll to position [50, 0]
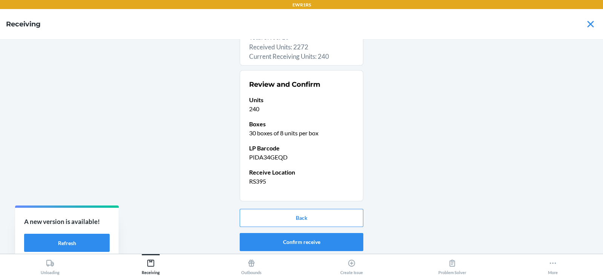
click at [295, 241] on button "Confirm receive" at bounding box center [302, 242] width 124 height 18
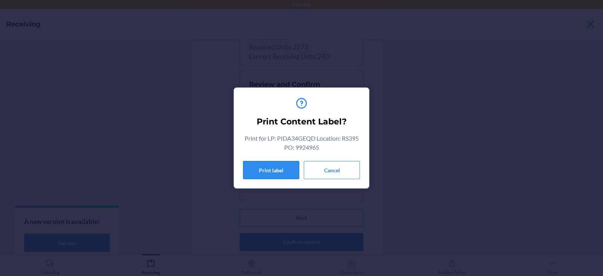
click at [271, 170] on button "Print label" at bounding box center [271, 170] width 56 height 18
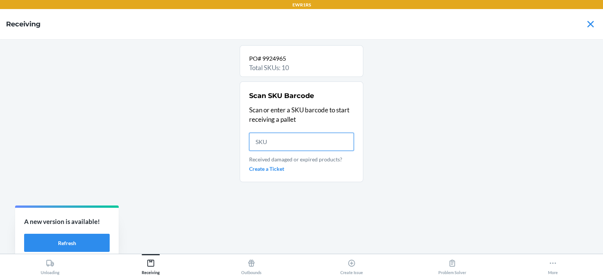
scroll to position [0, 0]
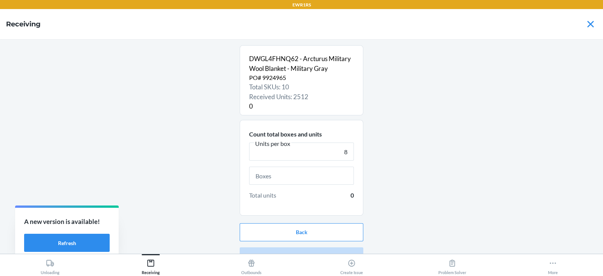
type input "8"
click at [287, 175] on input "text" at bounding box center [301, 176] width 105 height 18
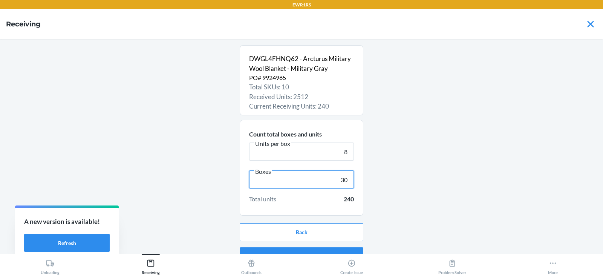
scroll to position [14, 0]
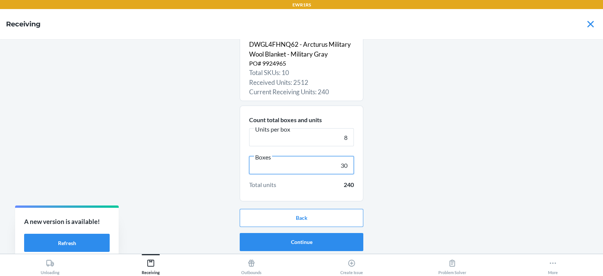
type input "30"
click at [286, 238] on button "Continue" at bounding box center [302, 242] width 124 height 18
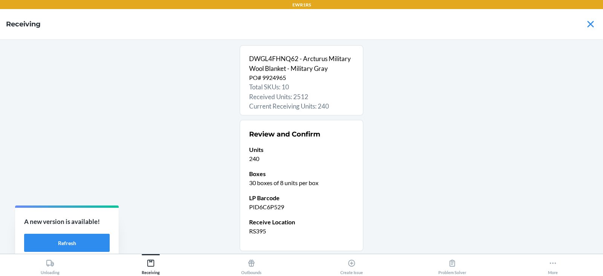
scroll to position [50, 0]
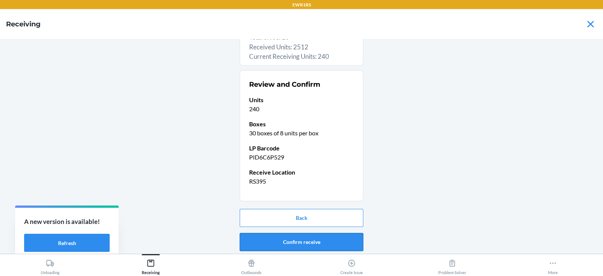
click at [279, 241] on button "Confirm receive" at bounding box center [302, 242] width 124 height 18
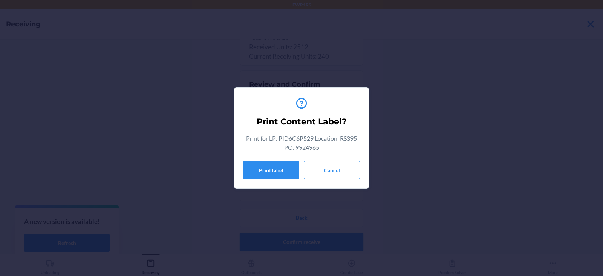
click at [275, 171] on button "Print label" at bounding box center [271, 170] width 56 height 18
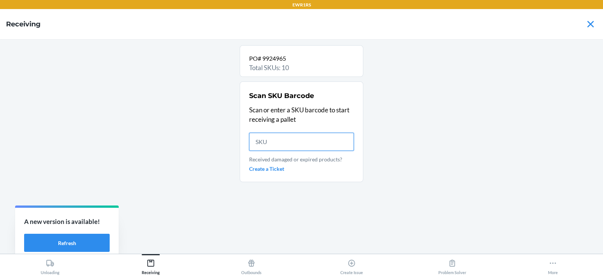
scroll to position [0, 0]
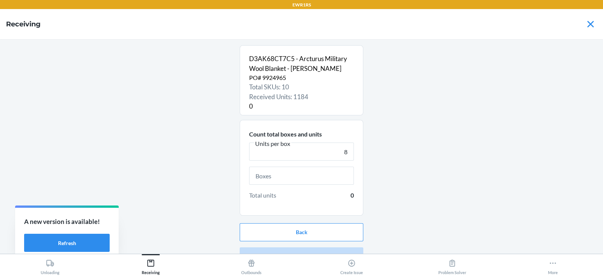
type input "8"
click at [297, 178] on input "text" at bounding box center [301, 176] width 105 height 18
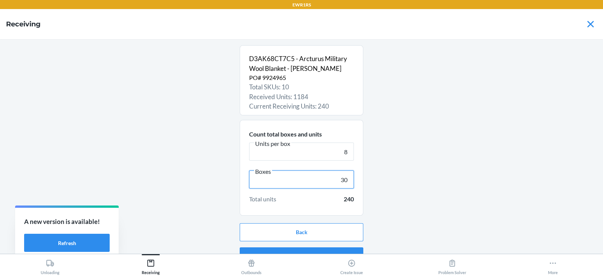
scroll to position [14, 0]
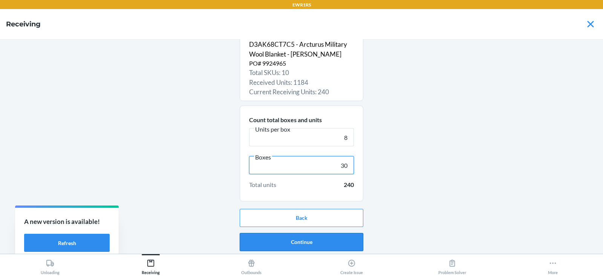
type input "30"
click at [292, 239] on button "Continue" at bounding box center [302, 242] width 124 height 18
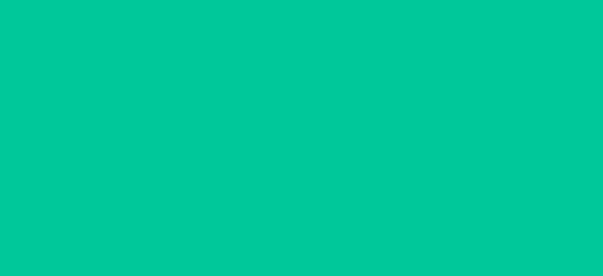
scroll to position [0, 0]
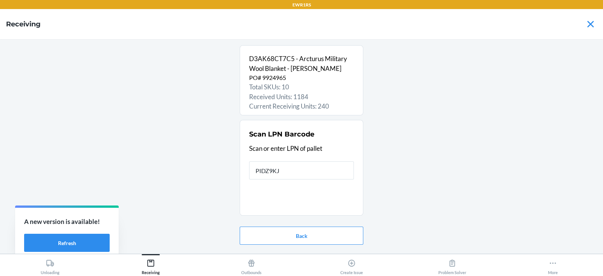
type input "PIDZ9KJC"
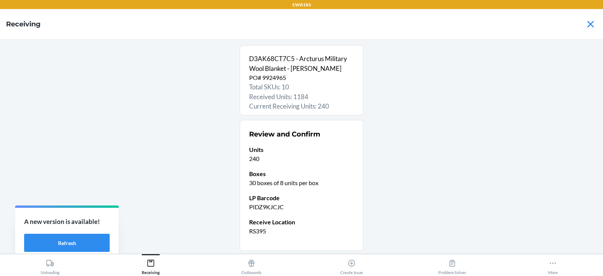
scroll to position [50, 0]
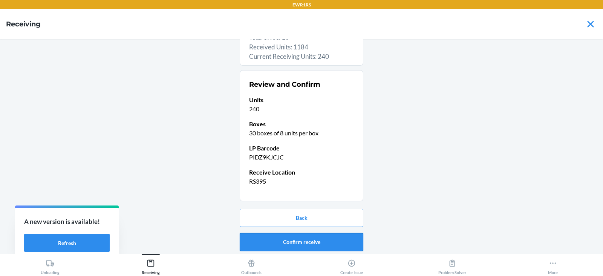
click at [266, 234] on button "Confirm receive" at bounding box center [302, 242] width 124 height 18
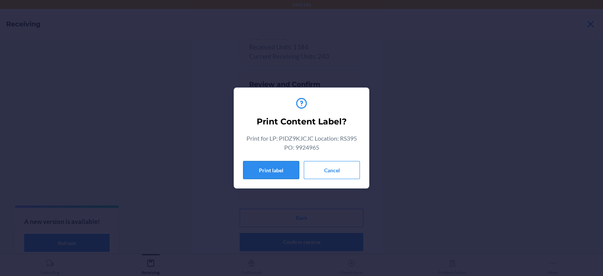
click at [267, 169] on button "Print label" at bounding box center [271, 170] width 56 height 18
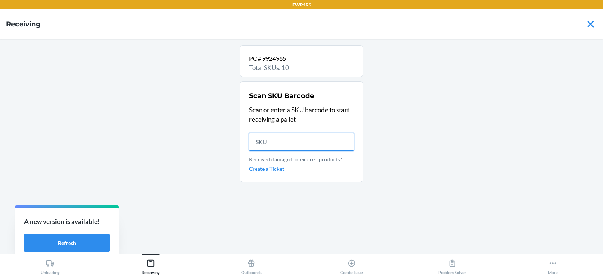
scroll to position [0, 0]
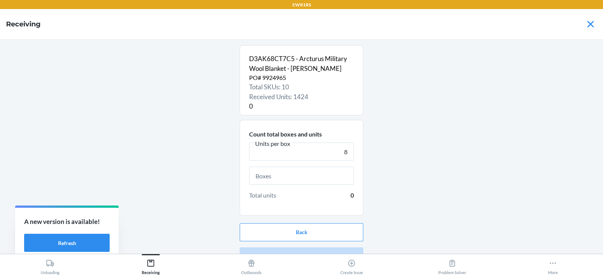
type input "8"
click at [294, 174] on input "text" at bounding box center [301, 176] width 105 height 18
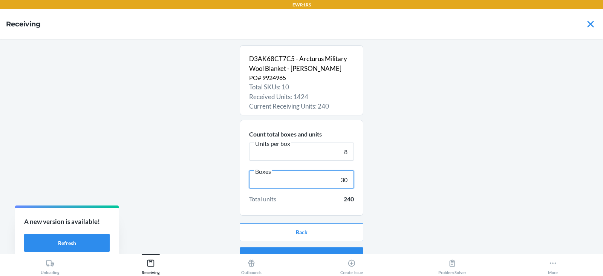
scroll to position [14, 0]
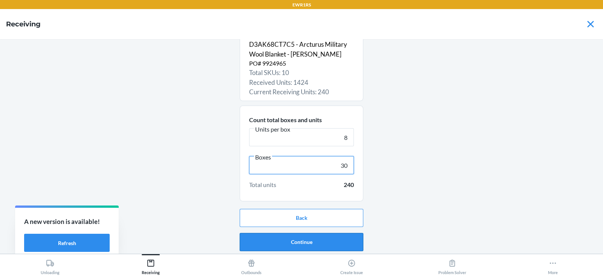
type input "30"
click at [294, 242] on button "Continue" at bounding box center [302, 242] width 124 height 18
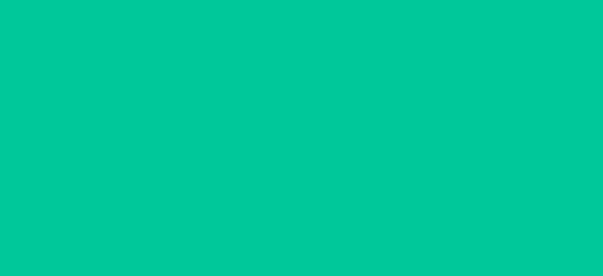
scroll to position [0, 0]
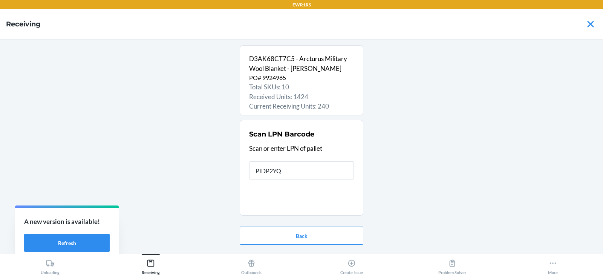
type input "PIDP2YQW"
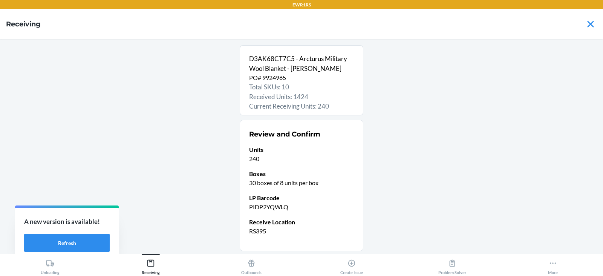
scroll to position [50, 0]
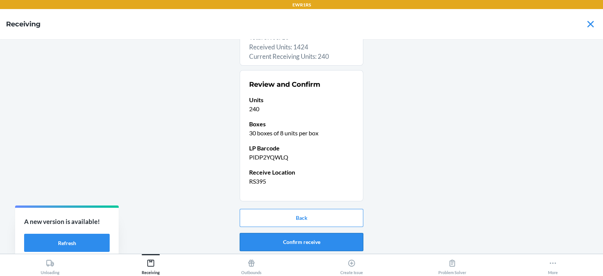
click at [286, 249] on button "Confirm receive" at bounding box center [302, 242] width 124 height 18
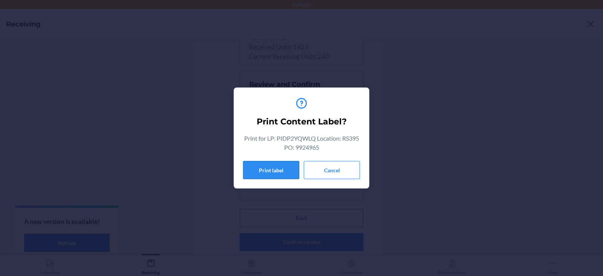
click at [249, 165] on button "Print label" at bounding box center [271, 170] width 56 height 18
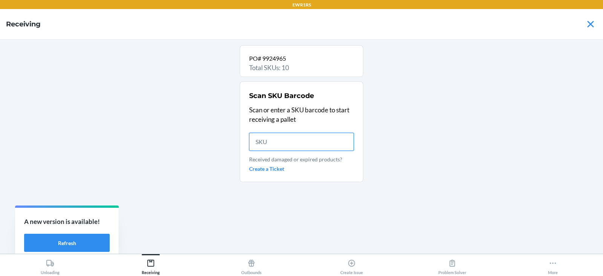
scroll to position [0, 0]
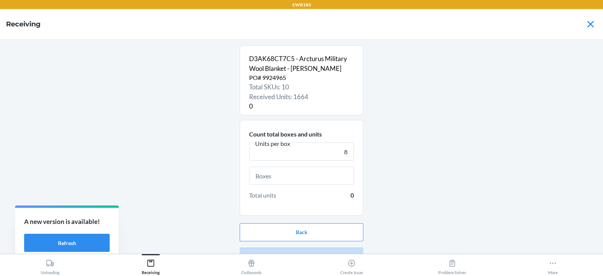
type input "8"
click at [305, 178] on input "text" at bounding box center [301, 176] width 105 height 18
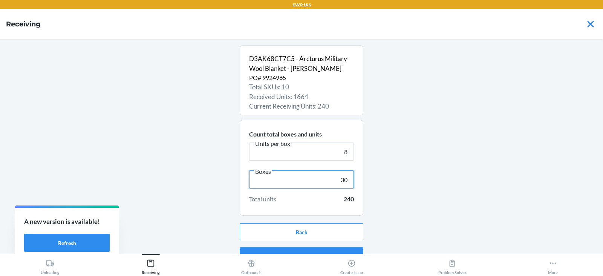
scroll to position [14, 0]
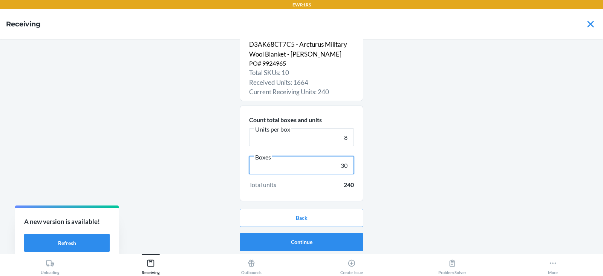
type input "30"
click at [296, 242] on button "Continue" at bounding box center [302, 242] width 124 height 18
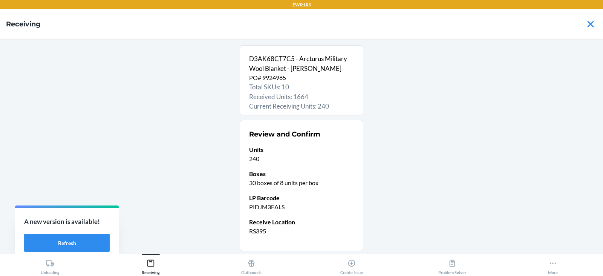
scroll to position [50, 0]
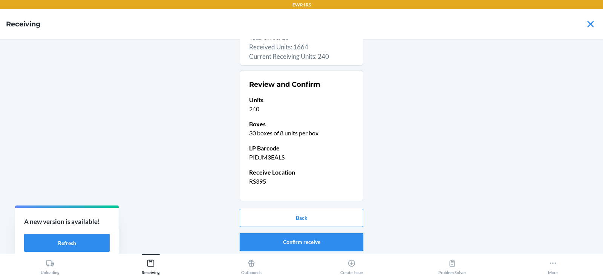
click at [277, 243] on button "Confirm receive" at bounding box center [302, 242] width 124 height 18
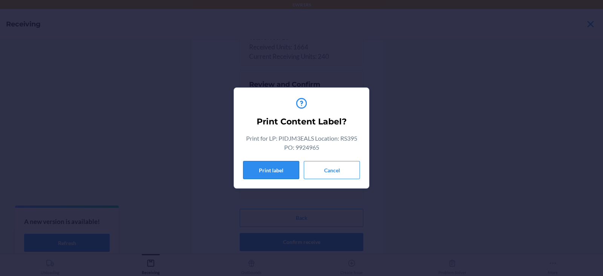
click at [265, 168] on button "Print label" at bounding box center [271, 170] width 56 height 18
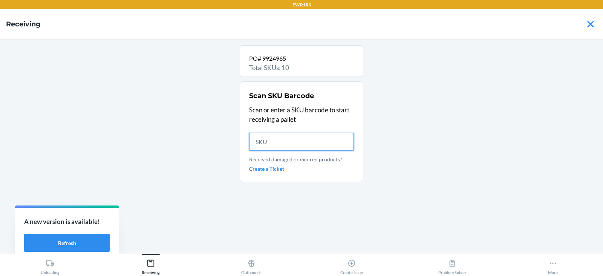
scroll to position [0, 0]
type input "D3"
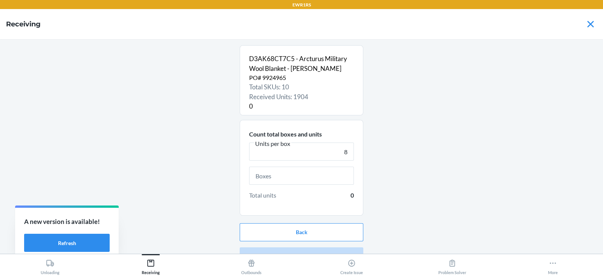
type input "8"
click at [288, 177] on input "text" at bounding box center [301, 176] width 105 height 18
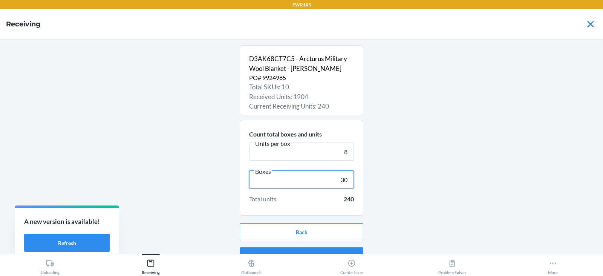
type input "30"
click at [300, 206] on section "Count total boxes and units Units per box 8 Boxes 30 Total units 240" at bounding box center [302, 168] width 124 height 96
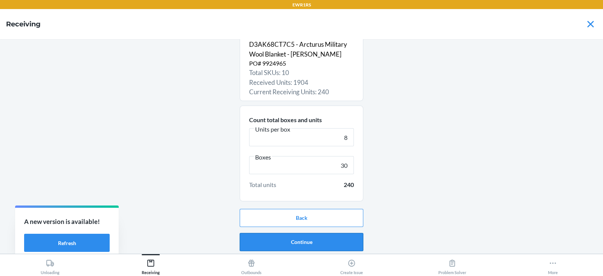
click at [298, 241] on button "Continue" at bounding box center [302, 242] width 124 height 18
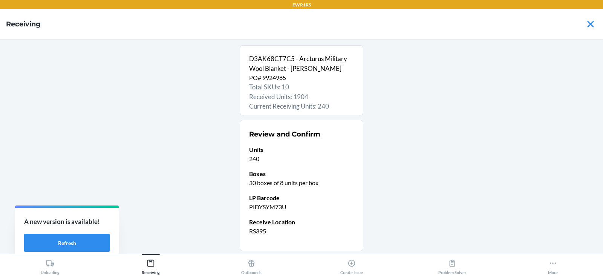
scroll to position [50, 0]
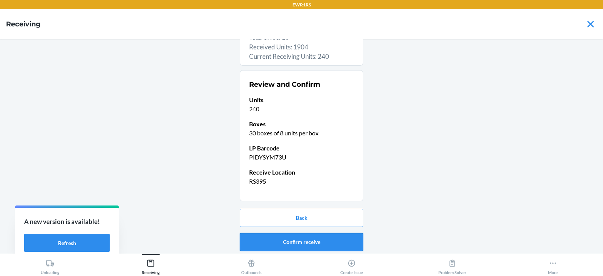
click at [292, 241] on button "Confirm receive" at bounding box center [302, 242] width 124 height 18
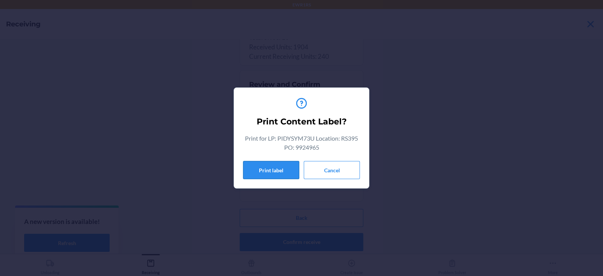
click at [265, 164] on button "Print label" at bounding box center [271, 170] width 56 height 18
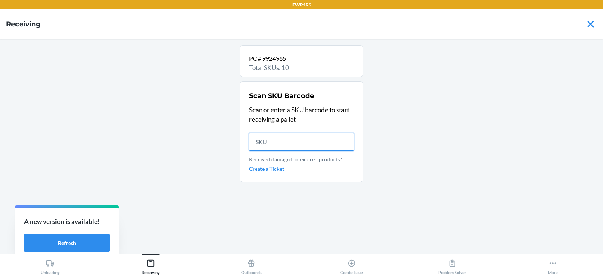
scroll to position [0, 0]
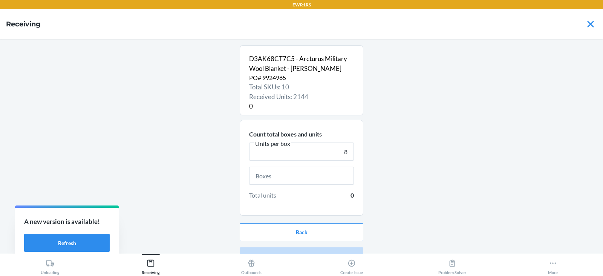
type input "8"
click at [287, 175] on input "text" at bounding box center [301, 176] width 105 height 18
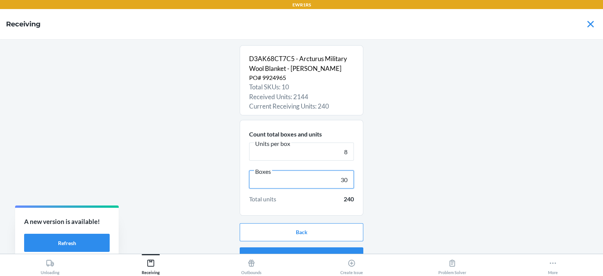
scroll to position [14, 0]
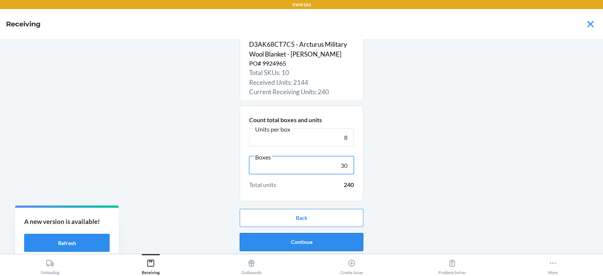
type input "30"
click at [301, 242] on button "Continue" at bounding box center [302, 242] width 124 height 18
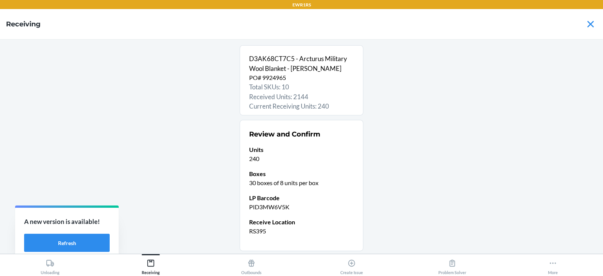
scroll to position [50, 0]
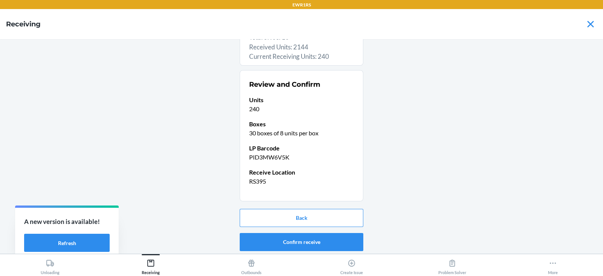
click at [283, 244] on button "Confirm receive" at bounding box center [302, 242] width 124 height 18
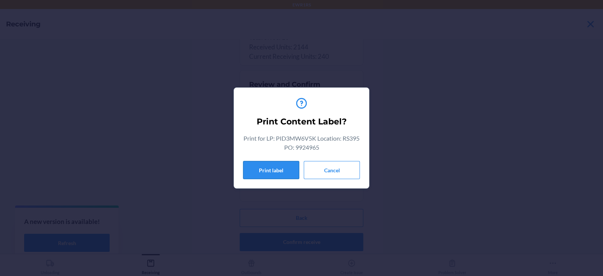
click at [269, 168] on button "Print label" at bounding box center [271, 170] width 56 height 18
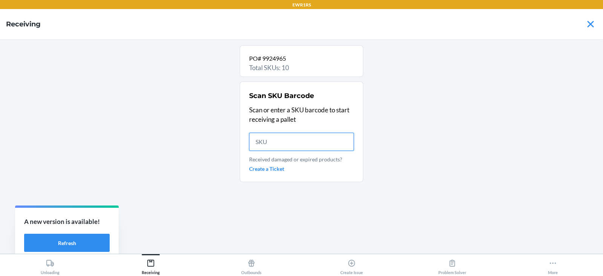
scroll to position [0, 0]
type input "D3AK68CT7C"
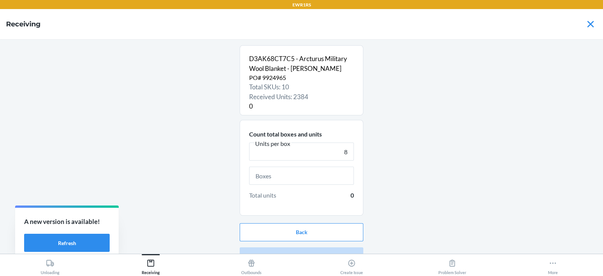
type input "8"
click at [289, 179] on input "text" at bounding box center [301, 176] width 105 height 18
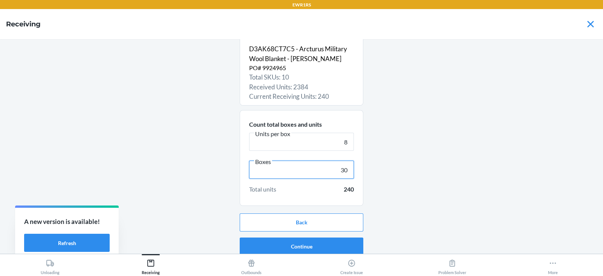
scroll to position [12, 0]
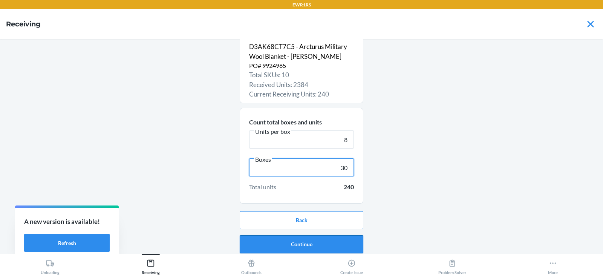
type input "30"
click at [284, 243] on button "Continue" at bounding box center [302, 244] width 124 height 18
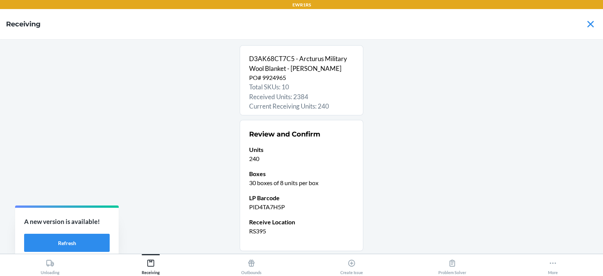
scroll to position [50, 0]
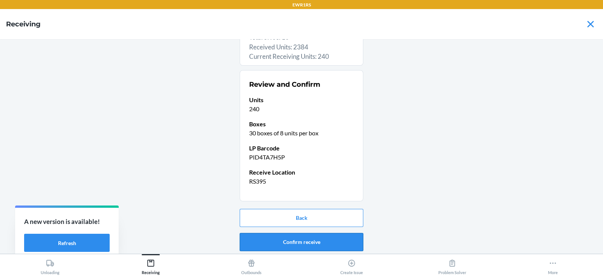
click at [276, 244] on button "Confirm receive" at bounding box center [302, 242] width 124 height 18
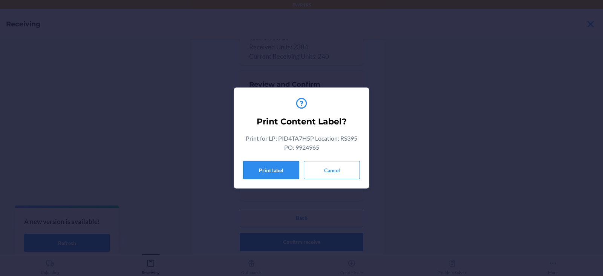
click at [276, 171] on button "Print label" at bounding box center [271, 170] width 56 height 18
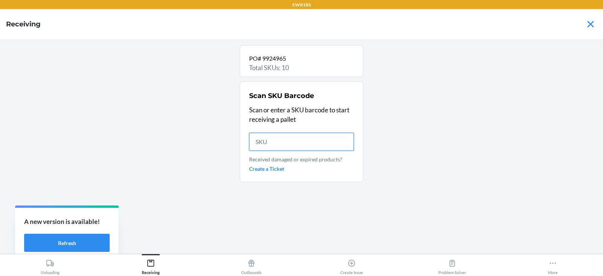
scroll to position [0, 0]
type input "DXX3K7K"
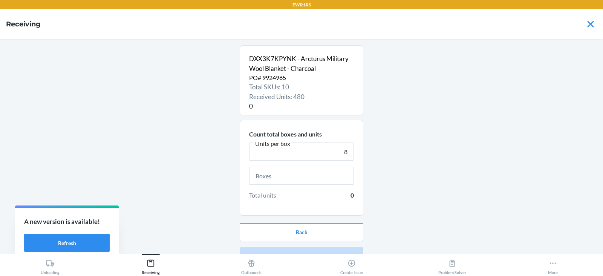
type input "8"
click at [301, 176] on input "text" at bounding box center [301, 176] width 105 height 18
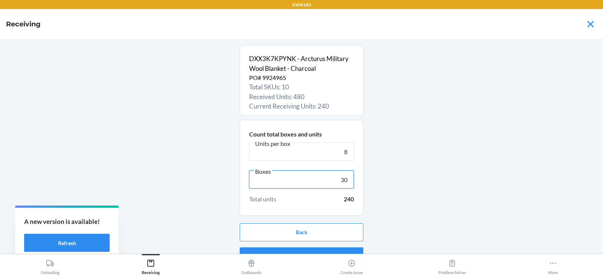
scroll to position [14, 0]
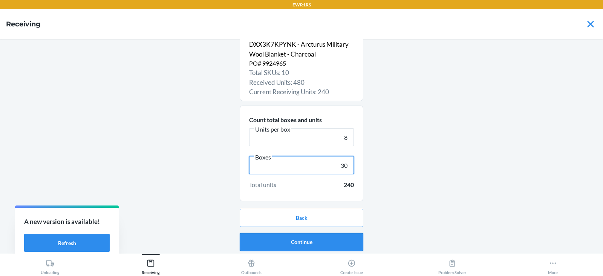
type input "30"
click at [291, 243] on button "Continue" at bounding box center [302, 242] width 124 height 18
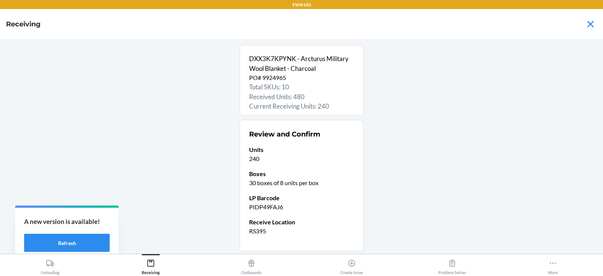
scroll to position [50, 0]
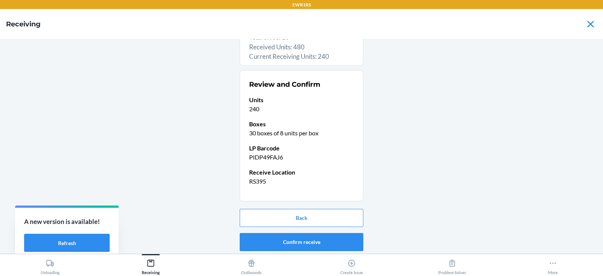
click at [294, 238] on button "Confirm receive" at bounding box center [302, 242] width 124 height 18
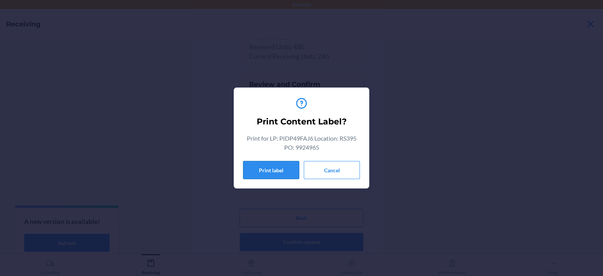
click at [262, 168] on button "Print label" at bounding box center [271, 170] width 56 height 18
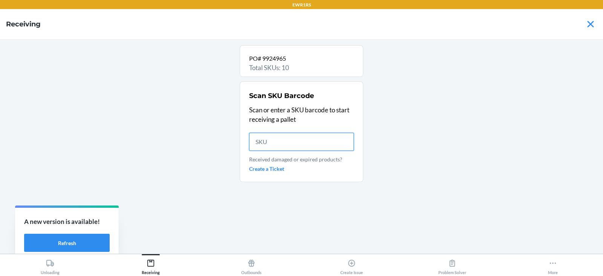
scroll to position [0, 0]
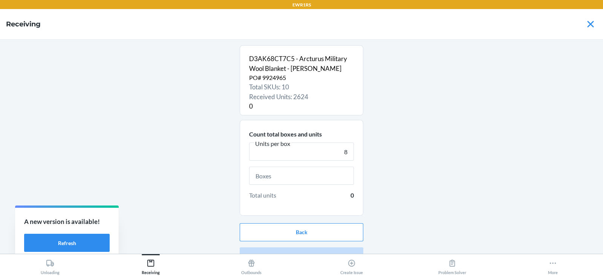
type input "8"
click at [282, 176] on input "text" at bounding box center [301, 176] width 105 height 18
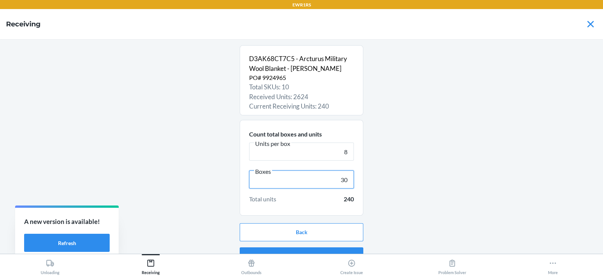
scroll to position [14, 0]
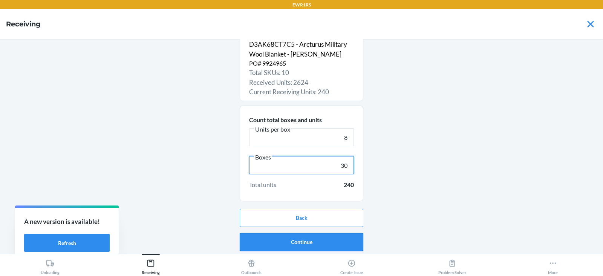
type input "30"
click at [294, 240] on button "Continue" at bounding box center [302, 242] width 124 height 18
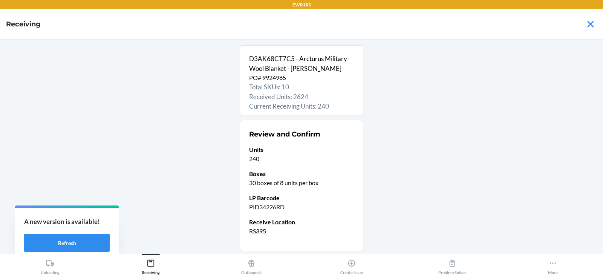
scroll to position [50, 0]
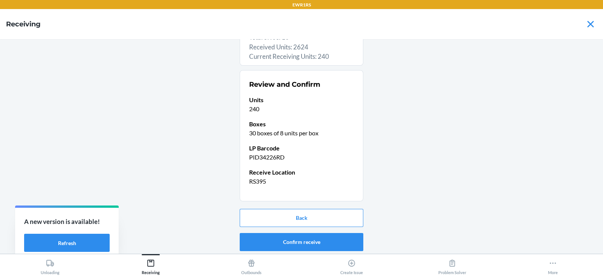
click at [294, 238] on button "Confirm receive" at bounding box center [302, 242] width 124 height 18
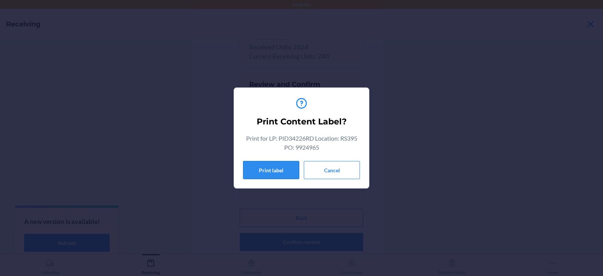
click at [262, 166] on button "Print label" at bounding box center [271, 170] width 56 height 18
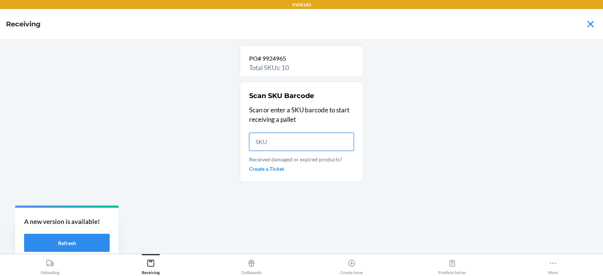
scroll to position [0, 0]
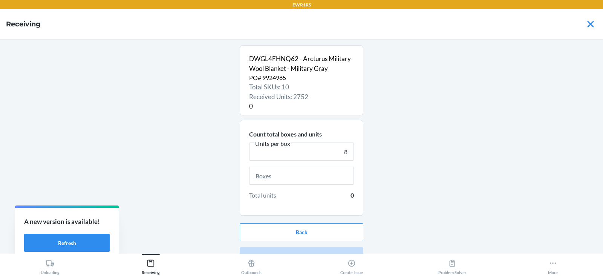
type input "8"
click at [312, 175] on input "text" at bounding box center [301, 176] width 105 height 18
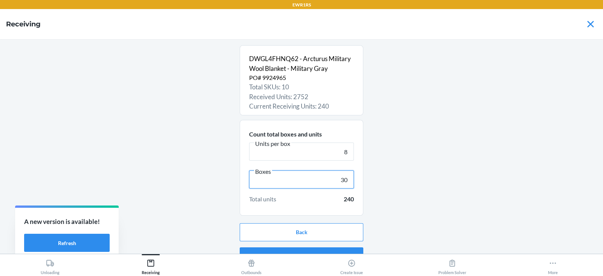
scroll to position [14, 0]
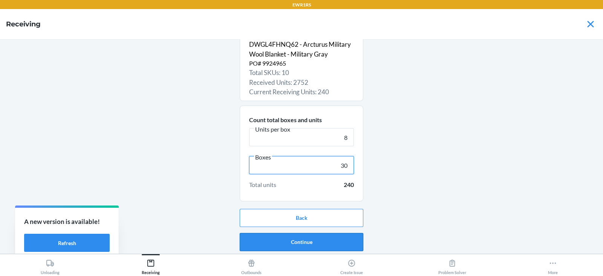
type input "30"
click at [284, 239] on button "Continue" at bounding box center [302, 242] width 124 height 18
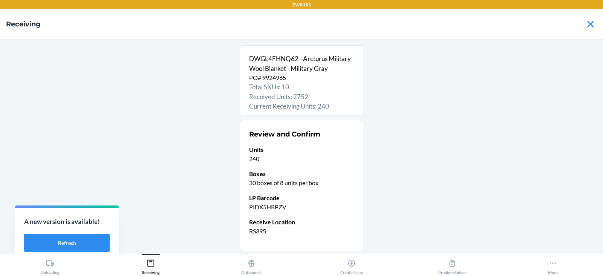
scroll to position [50, 0]
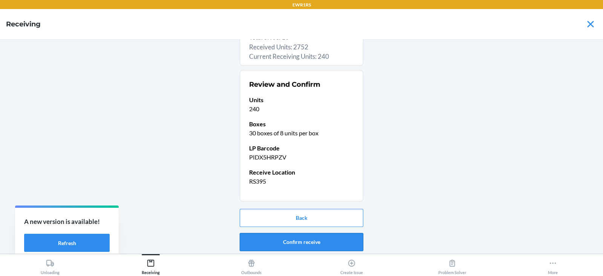
click at [300, 241] on button "Confirm receive" at bounding box center [302, 242] width 124 height 18
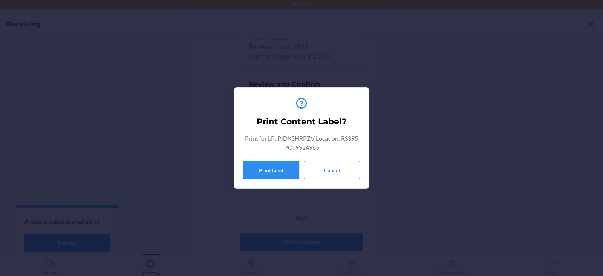
click at [247, 174] on button "Print label" at bounding box center [271, 170] width 56 height 18
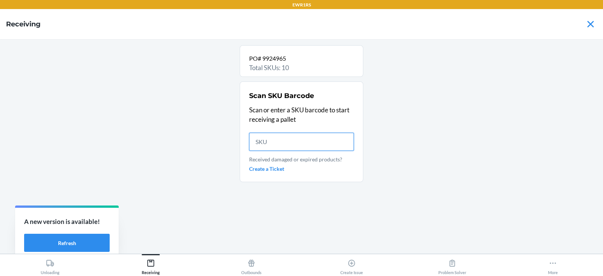
scroll to position [0, 0]
type input "D"
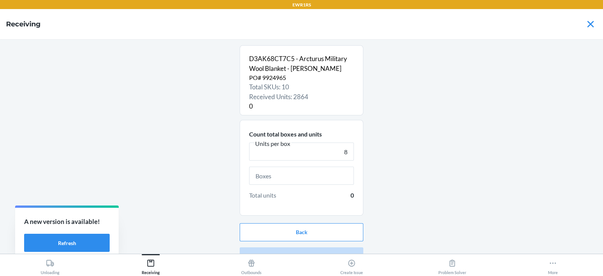
type input "8"
click at [283, 174] on input "text" at bounding box center [301, 176] width 105 height 18
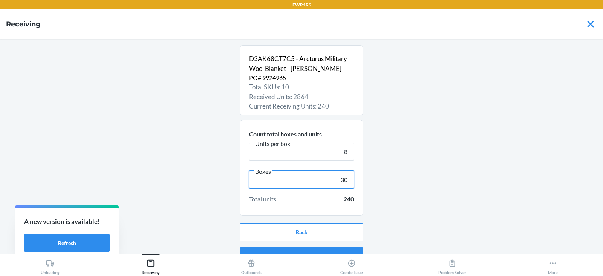
scroll to position [14, 0]
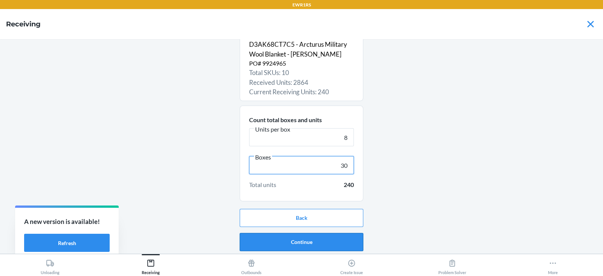
type input "30"
click at [290, 247] on button "Continue" at bounding box center [302, 242] width 124 height 18
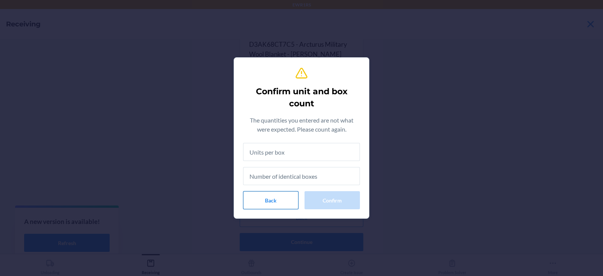
click at [269, 205] on button "Back" at bounding box center [270, 200] width 55 height 18
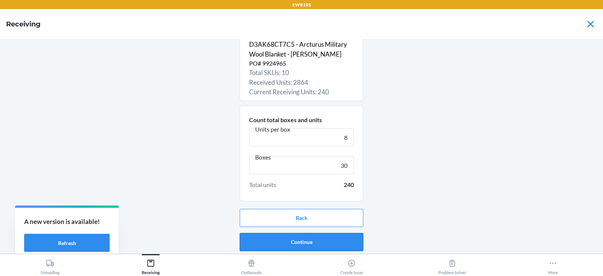
click at [299, 241] on button "Continue" at bounding box center [302, 242] width 124 height 18
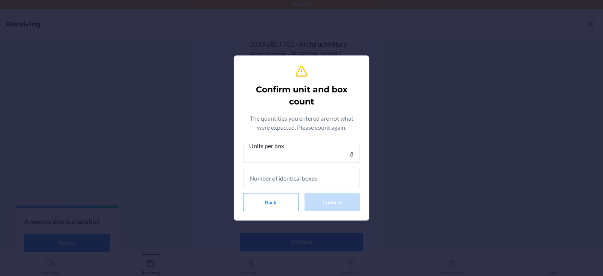
type input "8"
click at [302, 180] on input "text" at bounding box center [301, 178] width 117 height 18
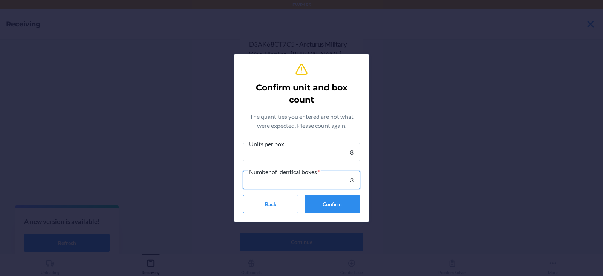
type input "30"
click at [326, 207] on button "Confirm" at bounding box center [332, 204] width 55 height 18
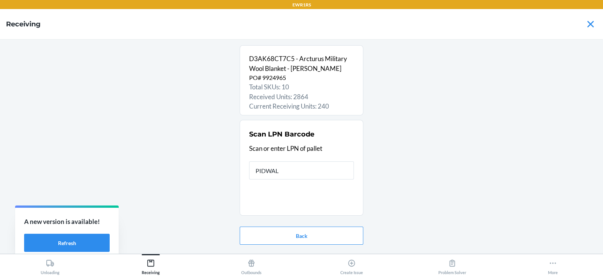
type input "PIDWALG"
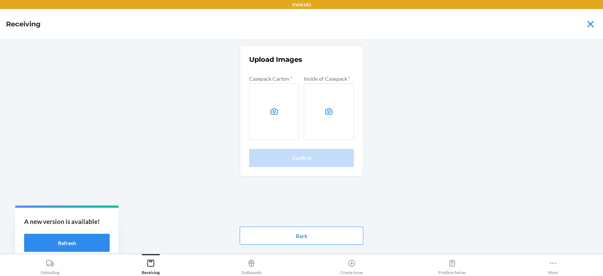
click at [499, 112] on div "Upload Images Casepack Carton * Inside of Casepack * Confirm Back" at bounding box center [301, 146] width 591 height 203
click at [272, 116] on label at bounding box center [274, 111] width 50 height 57
click at [0, 0] on input "file" at bounding box center [0, 0] width 0 height 0
click at [329, 113] on icon at bounding box center [329, 111] width 9 height 9
click at [0, 0] on input "file" at bounding box center [0, 0] width 0 height 0
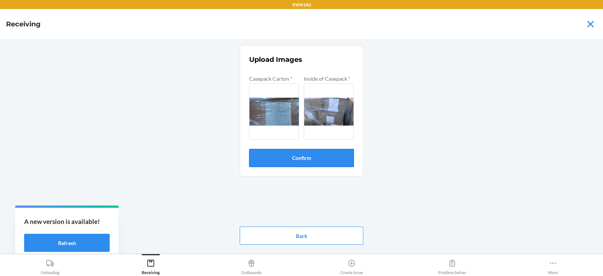
click at [301, 158] on button "Confirm" at bounding box center [301, 158] width 105 height 18
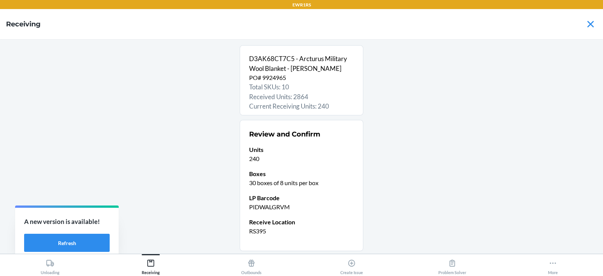
scroll to position [50, 0]
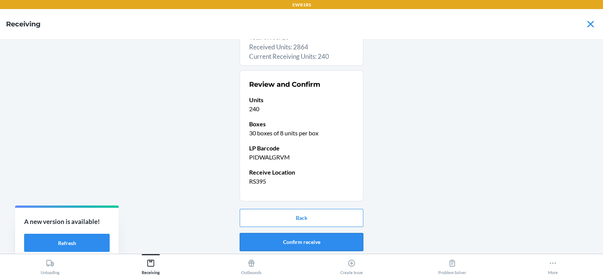
click at [302, 241] on button "Confirm receive" at bounding box center [302, 242] width 124 height 18
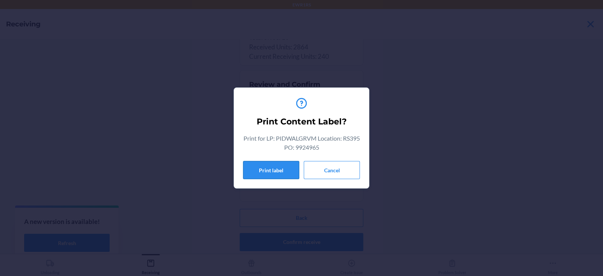
click at [273, 170] on button "Print label" at bounding box center [271, 170] width 56 height 18
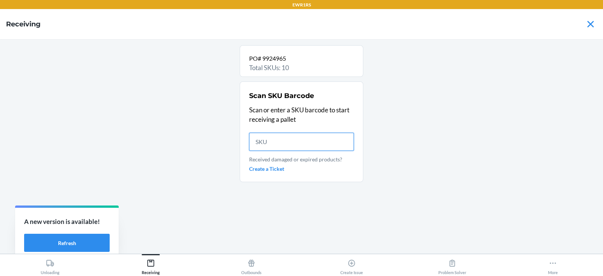
scroll to position [0, 0]
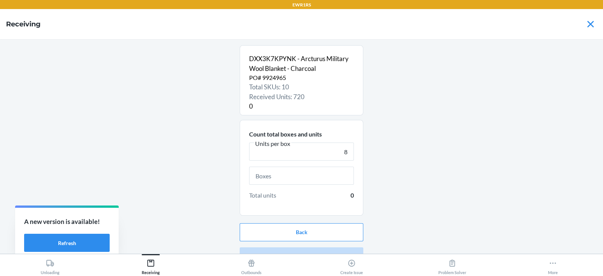
type input "8"
click at [292, 176] on input "text" at bounding box center [301, 176] width 105 height 18
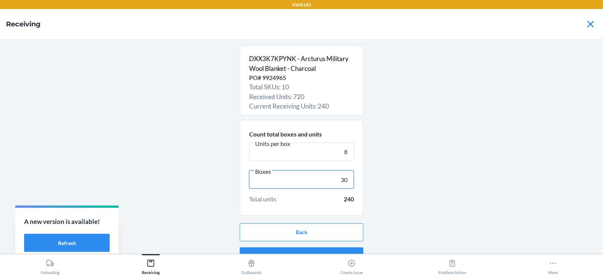
scroll to position [14, 0]
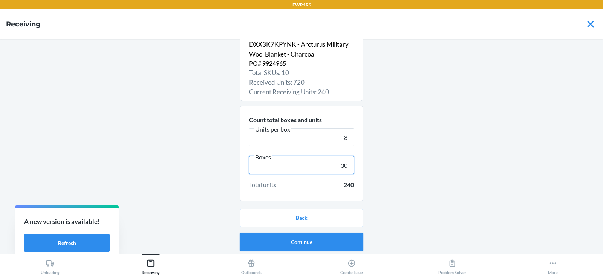
type input "30"
click at [285, 242] on button "Continue" at bounding box center [302, 242] width 124 height 18
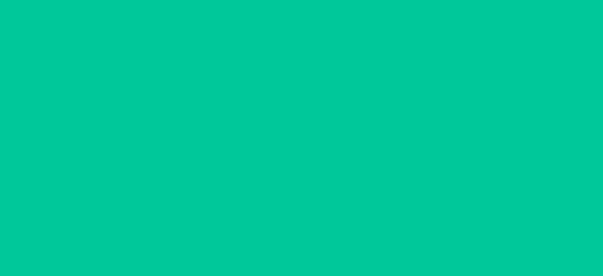
scroll to position [0, 0]
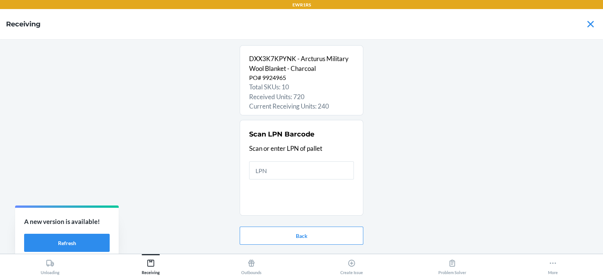
type input "P"
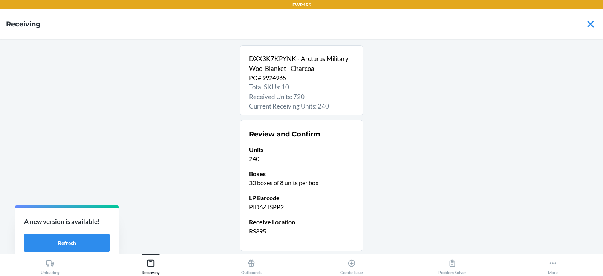
scroll to position [50, 0]
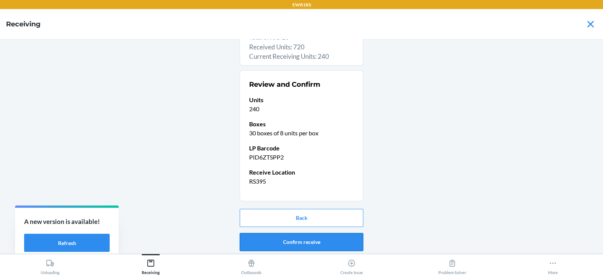
click at [302, 239] on button "Confirm receive" at bounding box center [302, 242] width 124 height 18
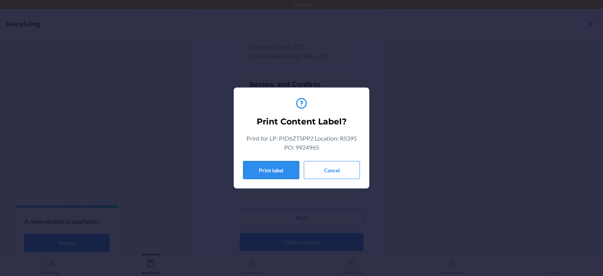
click at [259, 169] on button "Print label" at bounding box center [271, 170] width 56 height 18
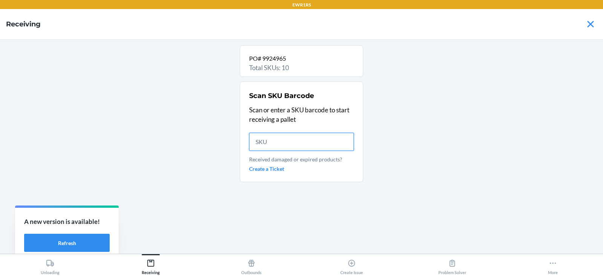
scroll to position [0, 0]
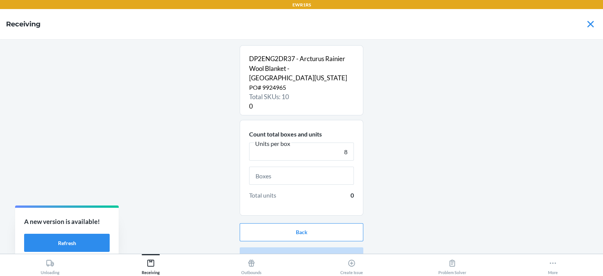
type input "8"
click at [276, 167] on input "text" at bounding box center [301, 176] width 105 height 18
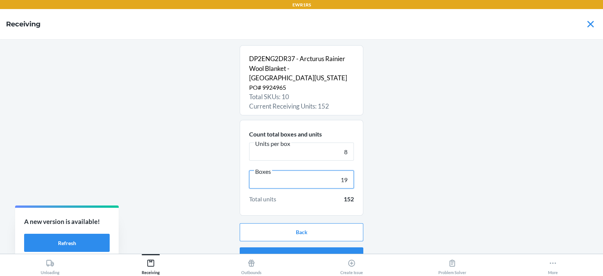
type input "19"
click at [302, 247] on button "Continue" at bounding box center [302, 256] width 124 height 18
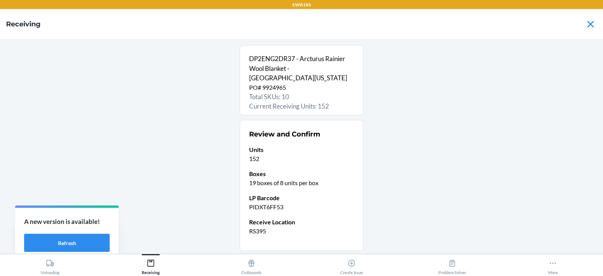
scroll to position [40, 0]
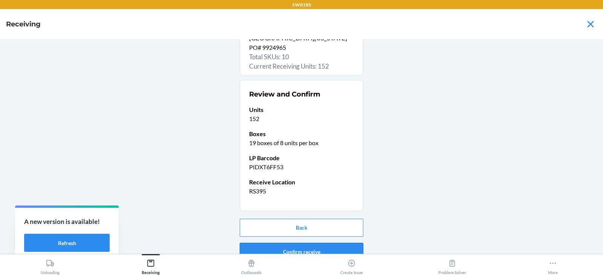
click at [292, 243] on button "Confirm receive" at bounding box center [302, 252] width 124 height 18
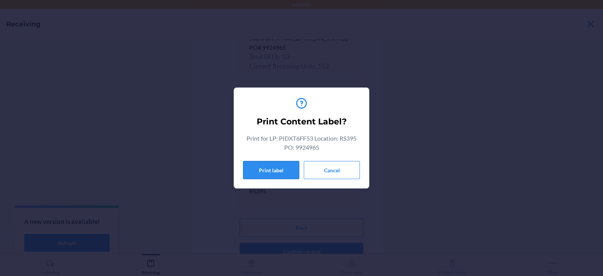
click at [275, 173] on button "Print label" at bounding box center [271, 170] width 56 height 18
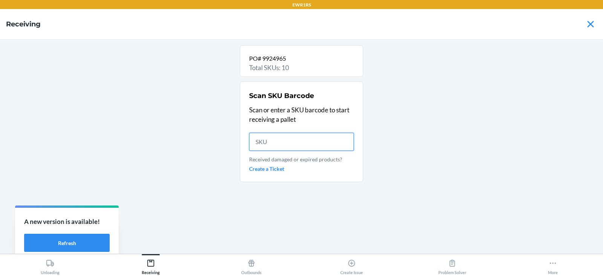
scroll to position [0, 0]
type input "DUHLEM7"
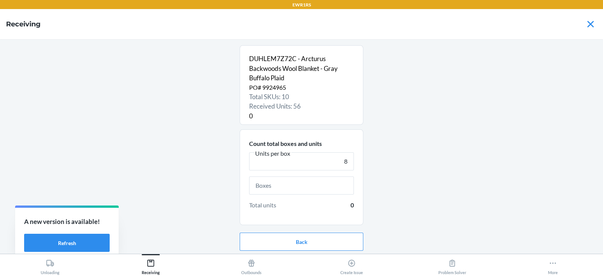
type input "8"
click at [289, 187] on input "text" at bounding box center [301, 185] width 105 height 18
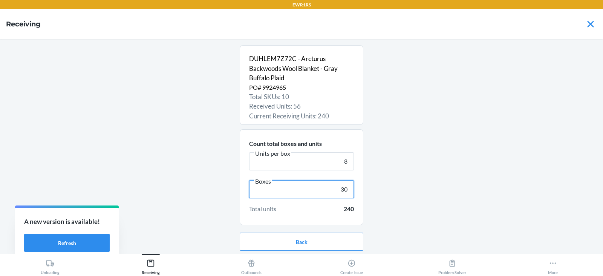
scroll to position [24, 0]
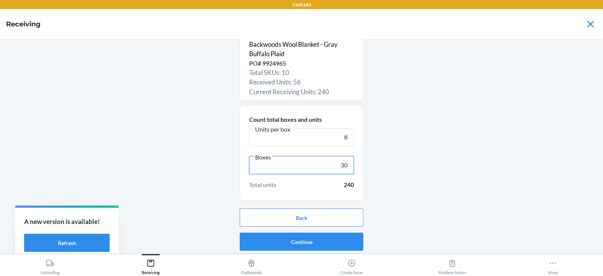
type input "30"
click at [304, 241] on button "Continue" at bounding box center [302, 242] width 124 height 18
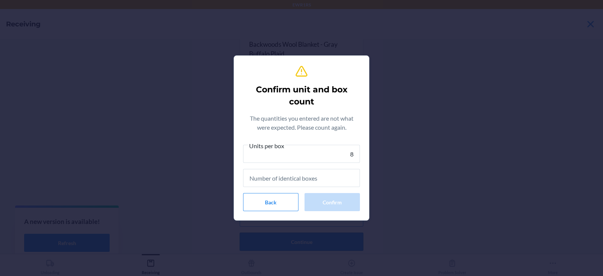
type input "8"
click at [302, 181] on input "text" at bounding box center [301, 178] width 117 height 18
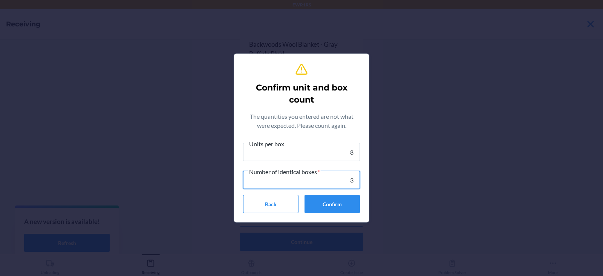
type input "30"
click at [338, 204] on button "Confirm" at bounding box center [332, 204] width 55 height 18
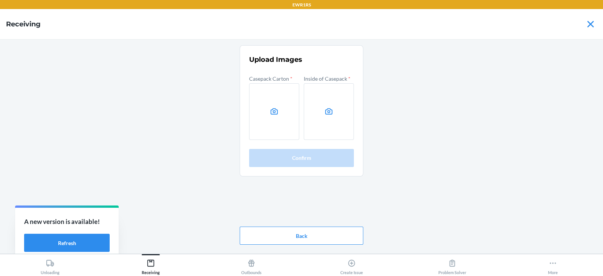
click at [269, 113] on label at bounding box center [274, 111] width 50 height 57
click at [0, 0] on input "file" at bounding box center [0, 0] width 0 height 0
click at [330, 116] on label at bounding box center [329, 111] width 50 height 57
click at [0, 0] on input "file" at bounding box center [0, 0] width 0 height 0
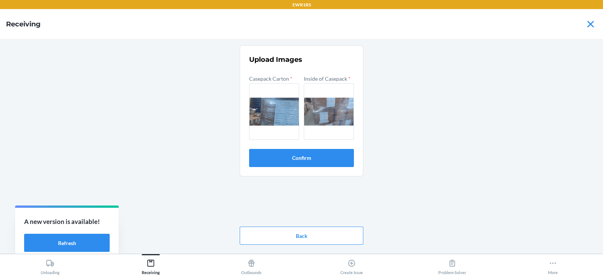
click at [302, 160] on button "Confirm" at bounding box center [301, 158] width 105 height 18
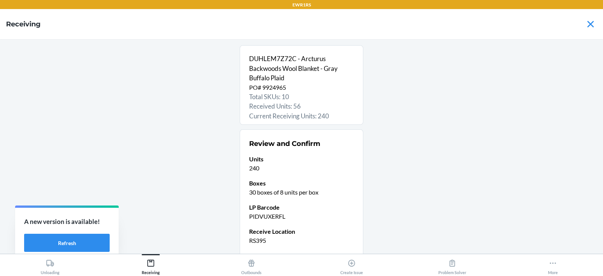
scroll to position [59, 0]
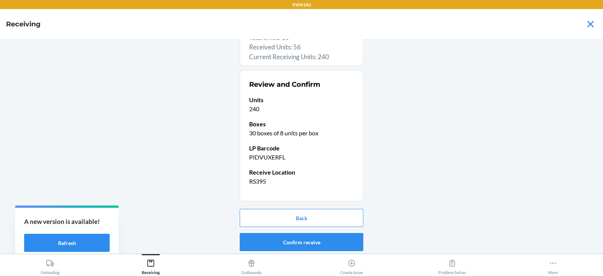
click at [290, 243] on button "Confirm receive" at bounding box center [302, 242] width 124 height 18
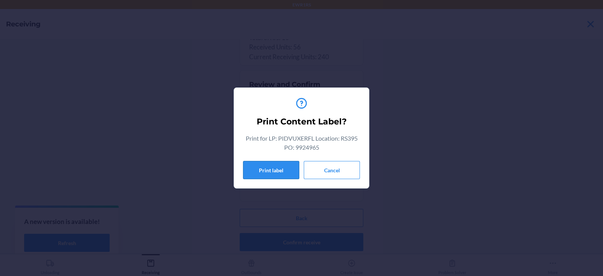
click at [272, 170] on button "Print label" at bounding box center [271, 170] width 56 height 18
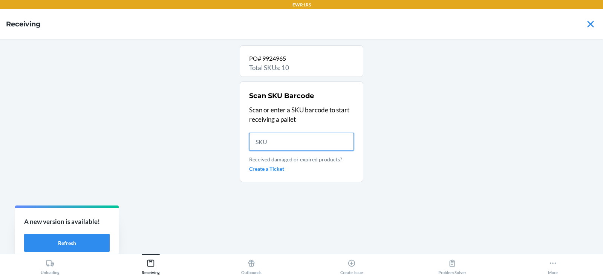
scroll to position [0, 0]
type input "D3AK68CT7C"
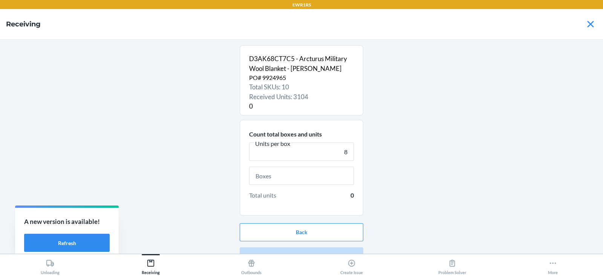
type input "8"
click at [293, 177] on input "text" at bounding box center [301, 176] width 105 height 18
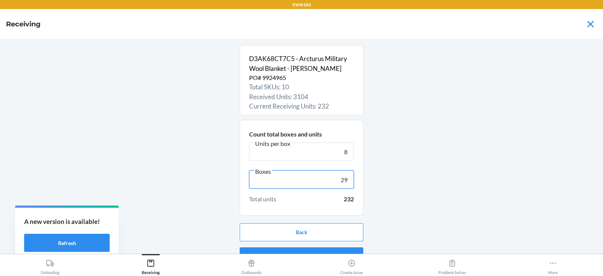
scroll to position [14, 0]
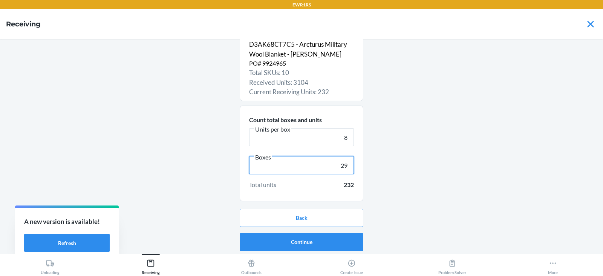
type input "29"
click at [300, 239] on button "Continue" at bounding box center [302, 242] width 124 height 18
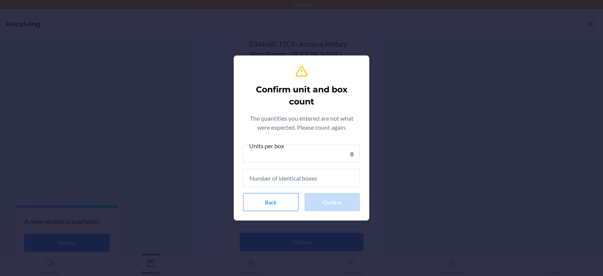
type input "8"
click at [303, 180] on input "text" at bounding box center [301, 178] width 117 height 18
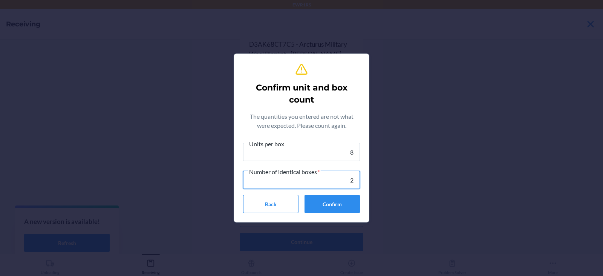
type input "29"
click at [344, 206] on button "Confirm" at bounding box center [332, 204] width 55 height 18
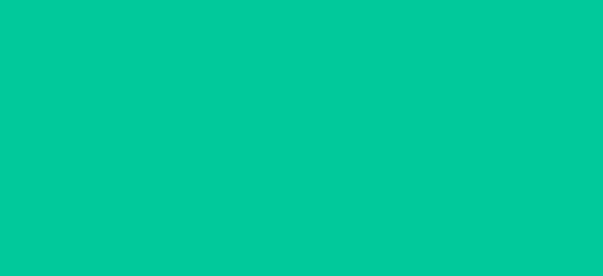
scroll to position [0, 0]
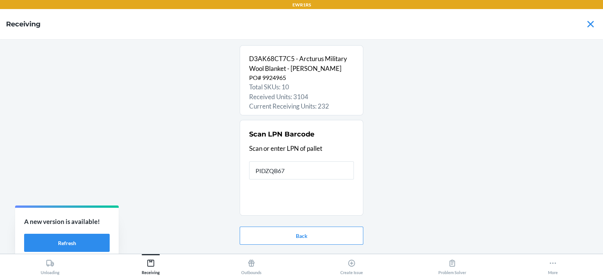
type input "PIDZQB675"
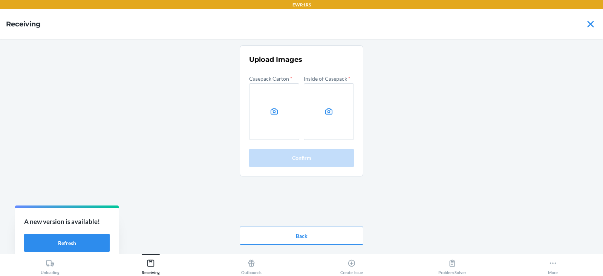
click at [486, 140] on div "Upload Images Casepack Carton * Inside of Casepack * Confirm Back" at bounding box center [301, 146] width 591 height 203
click at [275, 109] on icon at bounding box center [274, 111] width 7 height 6
click at [0, 0] on input "file" at bounding box center [0, 0] width 0 height 0
click at [330, 111] on icon at bounding box center [328, 111] width 7 height 6
click at [0, 0] on input "file" at bounding box center [0, 0] width 0 height 0
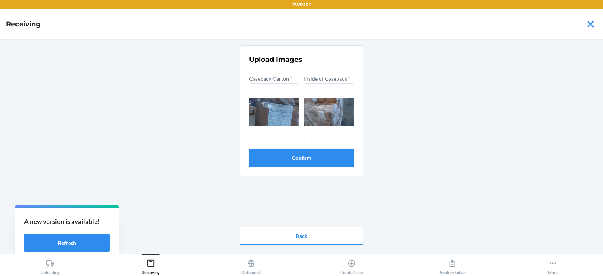
click at [309, 149] on button "Confirm" at bounding box center [301, 158] width 105 height 18
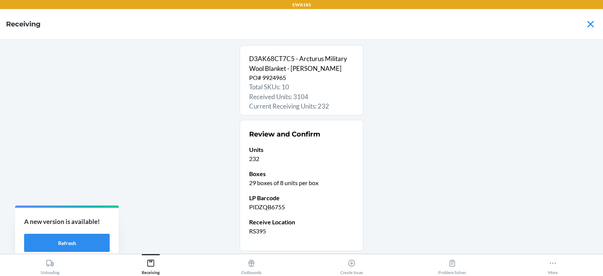
scroll to position [50, 0]
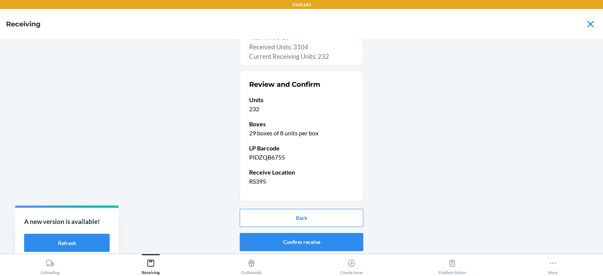
click at [288, 242] on button "Confirm receive" at bounding box center [302, 242] width 124 height 18
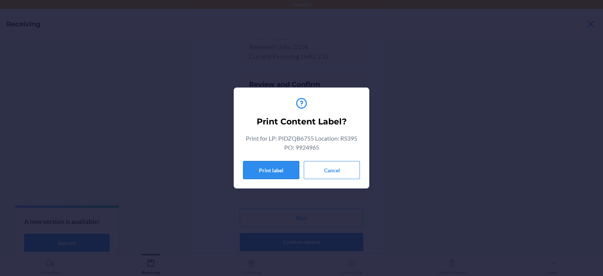
click at [273, 170] on button "Print label" at bounding box center [271, 170] width 56 height 18
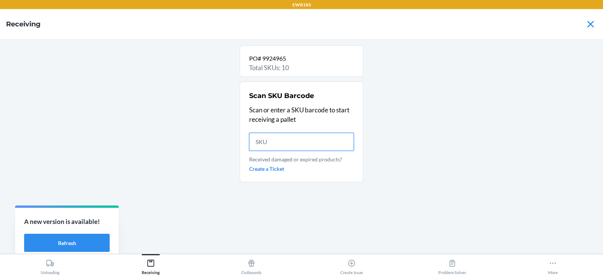
scroll to position [0, 0]
